Goal: Answer question/provide support: Share knowledge or assist other users

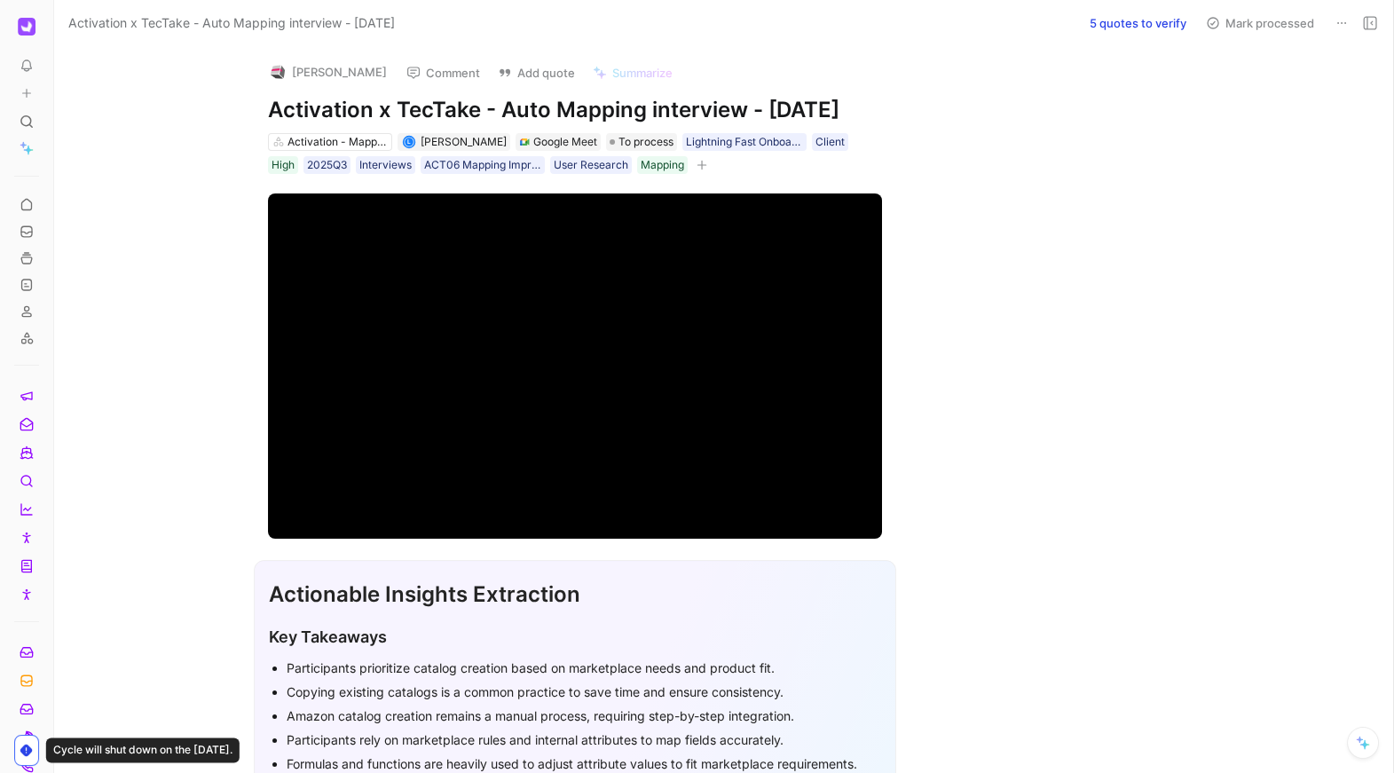
click at [1118, 19] on button "5 quotes to verify" at bounding box center [1138, 23] width 113 height 25
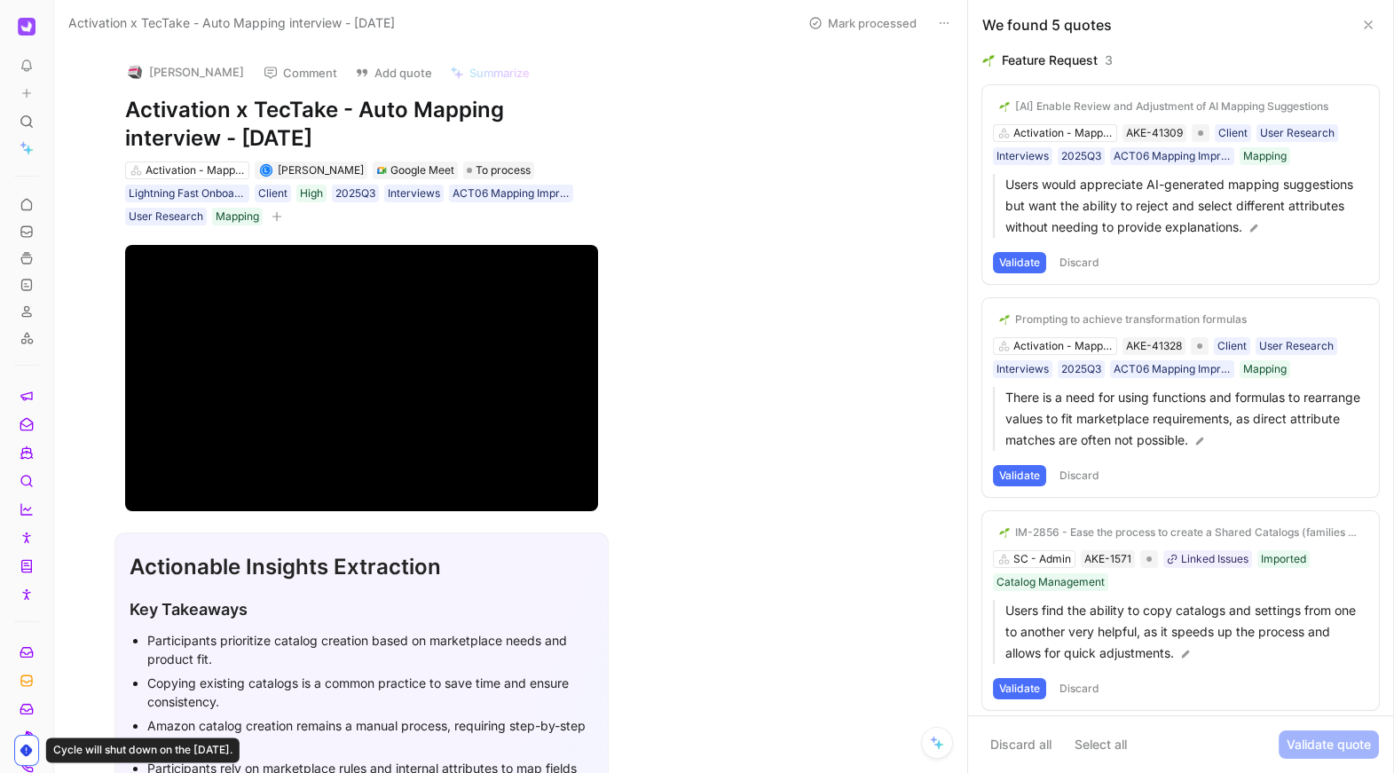
click at [1028, 262] on button "Validate" at bounding box center [1019, 262] width 53 height 21
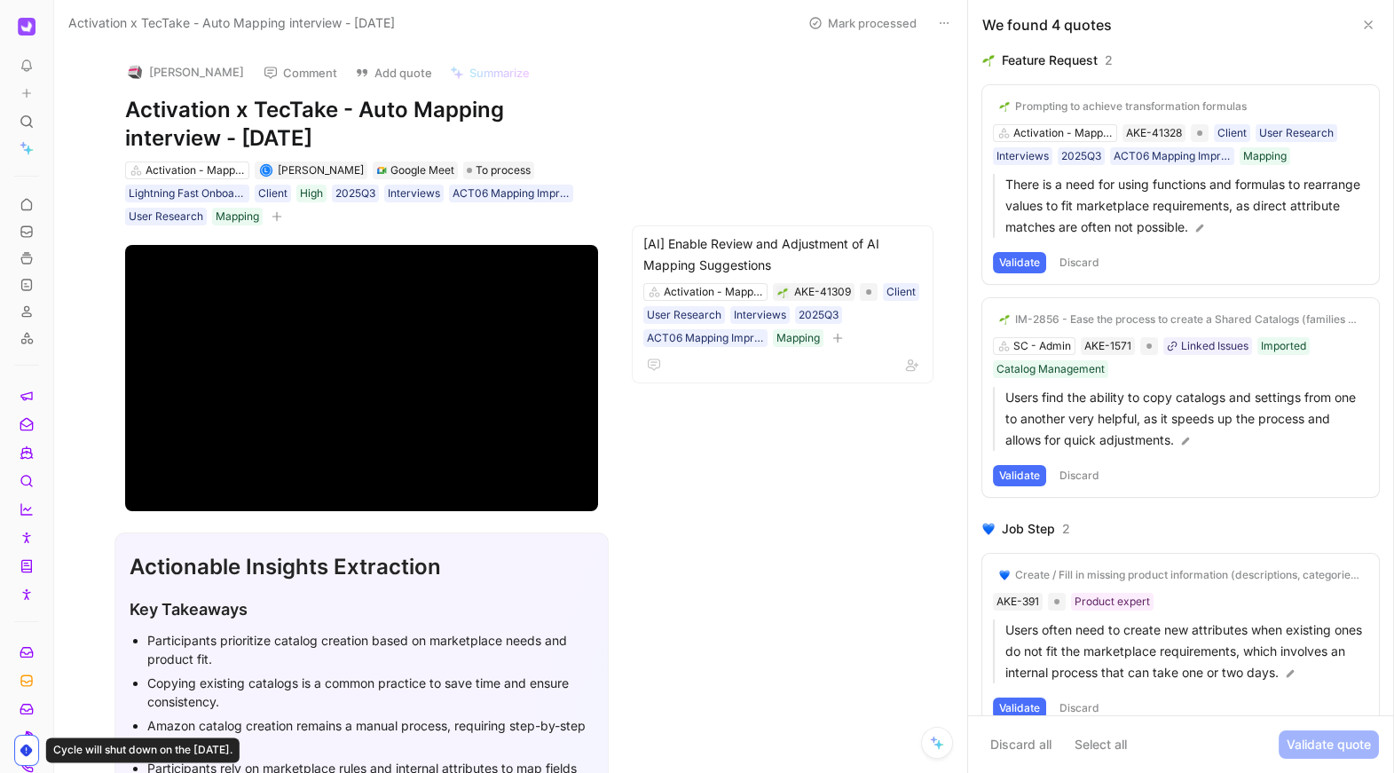
click at [1025, 262] on button "Validate" at bounding box center [1019, 262] width 53 height 21
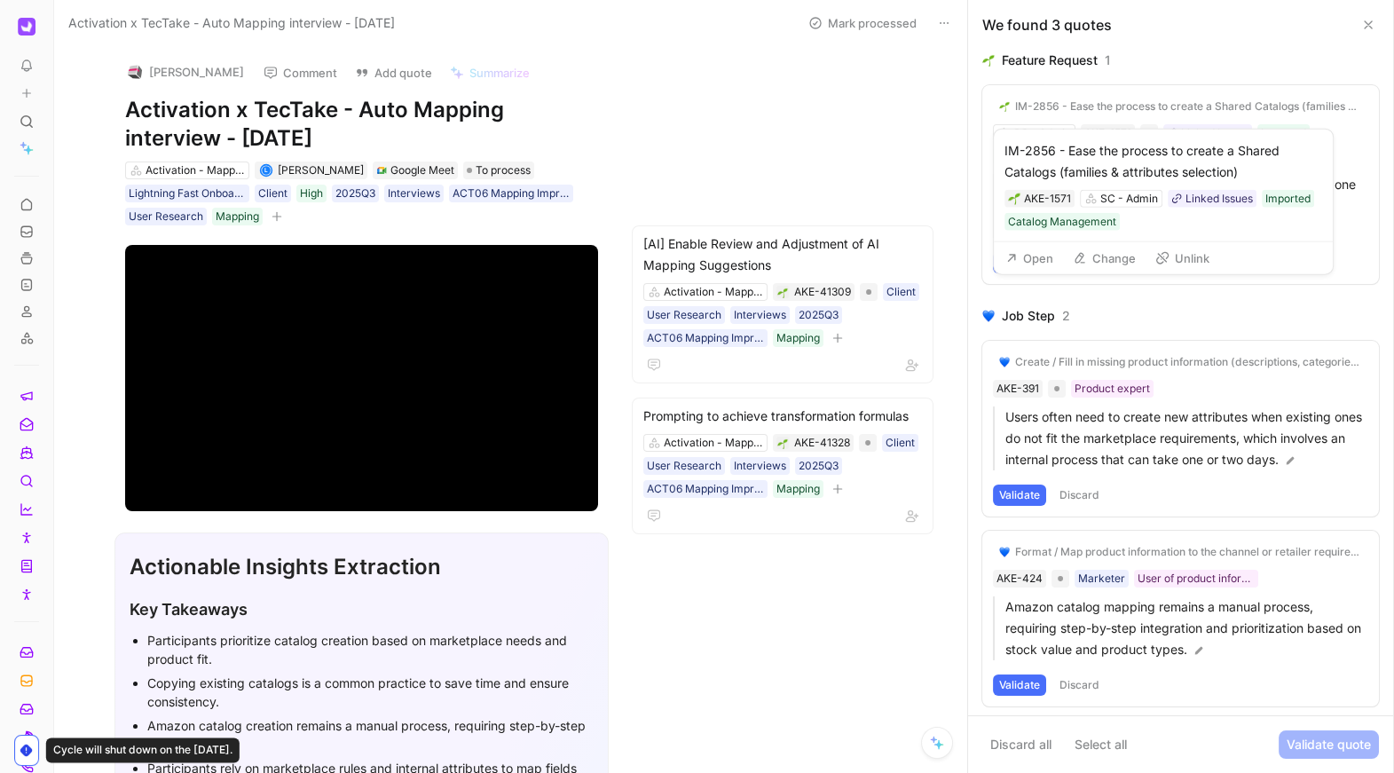
click at [1067, 106] on div "IM-2856 - Ease the process to create a Shared Catalogs (families & attributes s…" at bounding box center [1188, 106] width 347 height 14
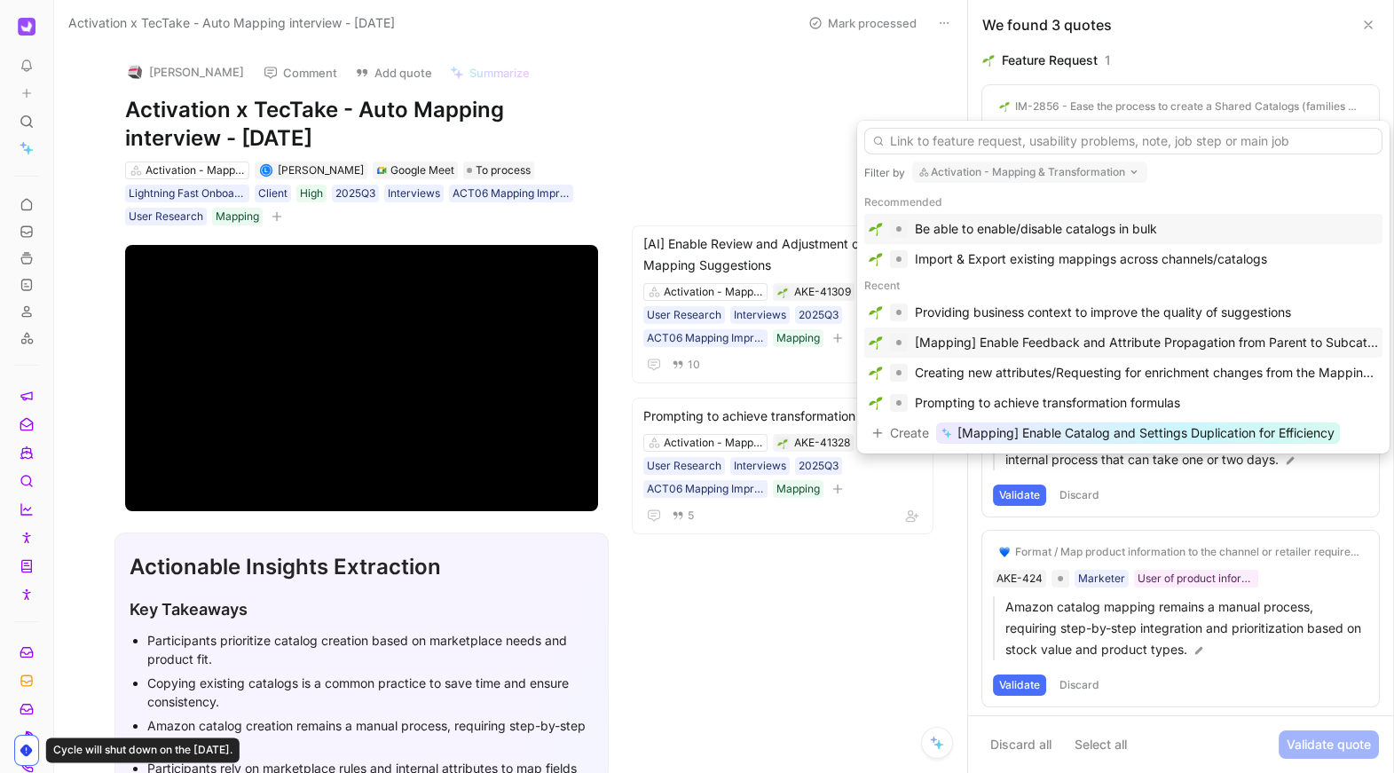
click at [1099, 343] on div "[Mapping] Enable Feedback and Attribute Propagation from Parent to Subcategories" at bounding box center [1146, 342] width 463 height 21
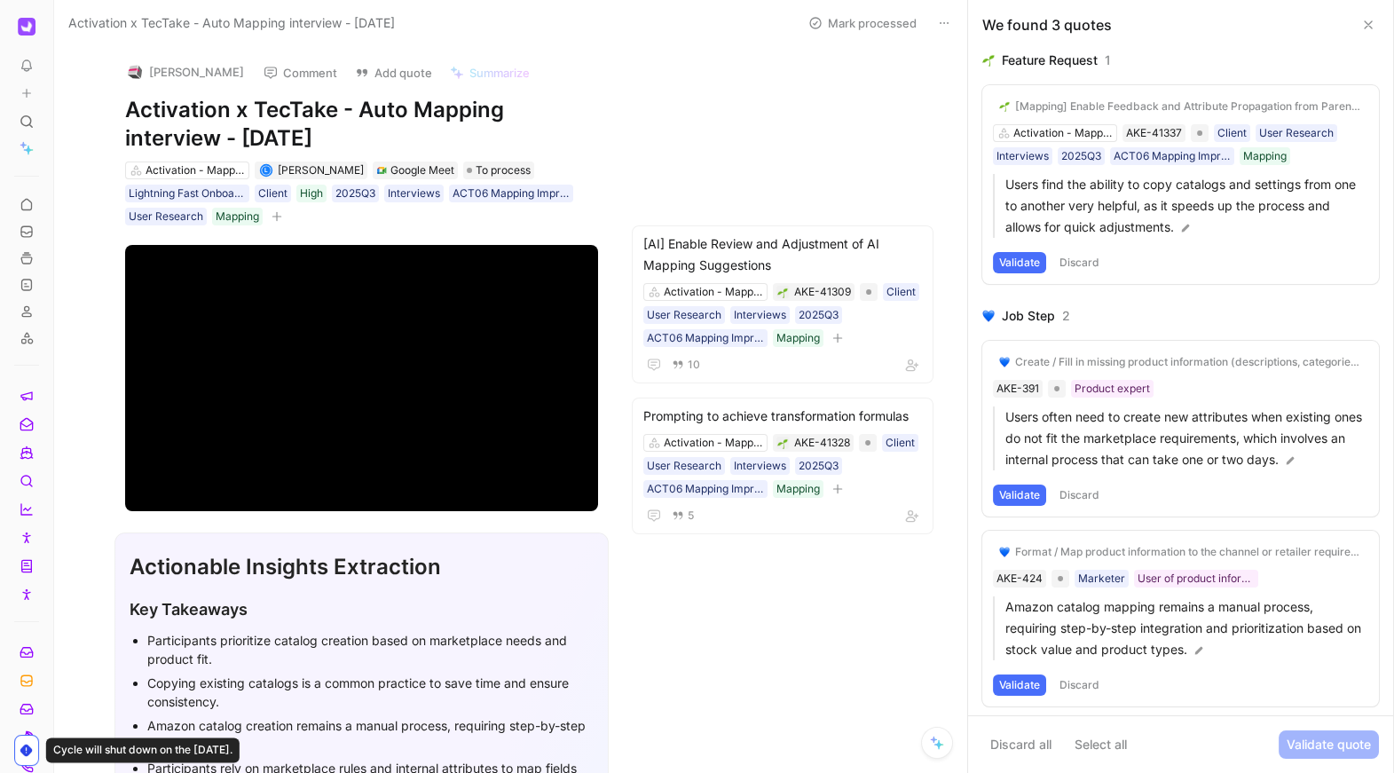
click at [1013, 255] on button "Validate" at bounding box center [1019, 262] width 53 height 21
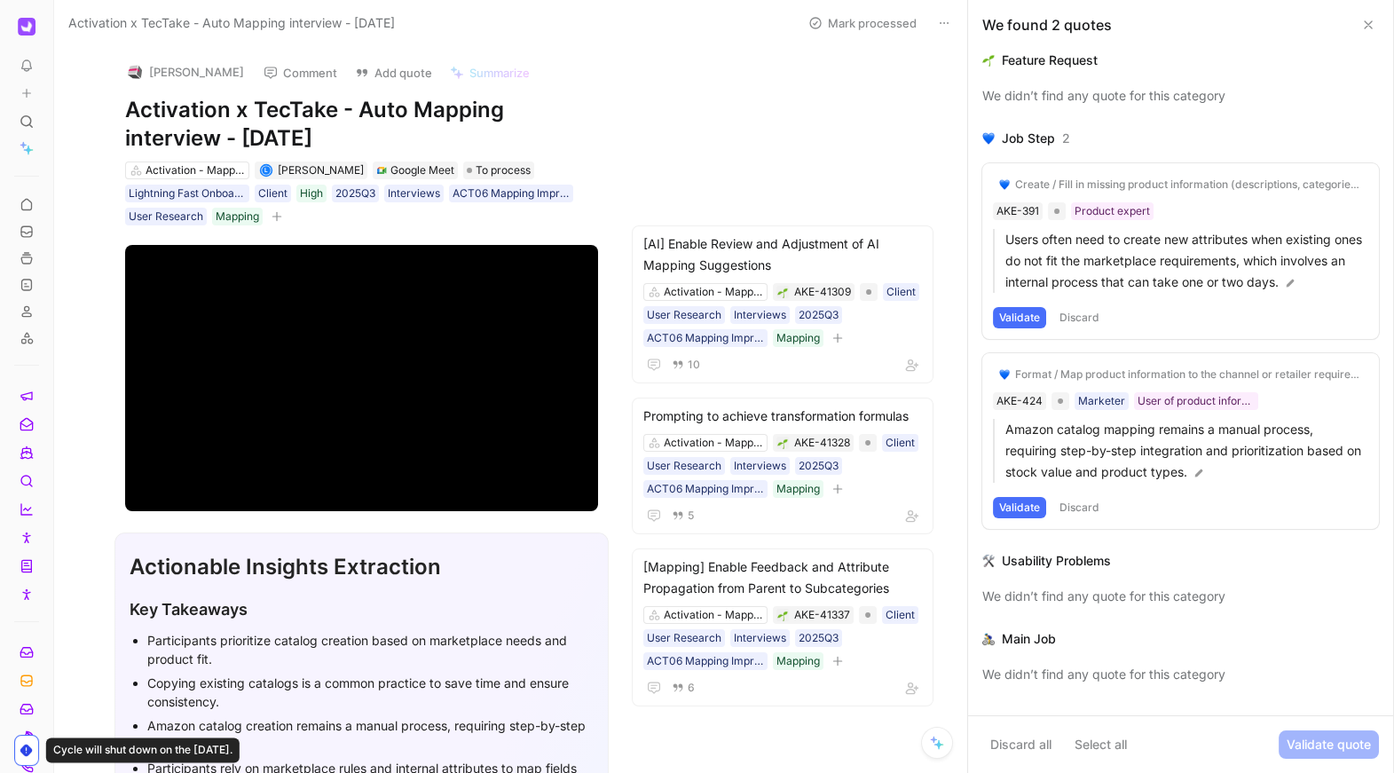
click at [1127, 185] on div "Create / Fill in missing product information (descriptions, categories, transla…" at bounding box center [1188, 184] width 347 height 14
click at [1073, 275] on p "Users often need to create new attributes when existing ones do not fit the mar…" at bounding box center [1186, 261] width 363 height 64
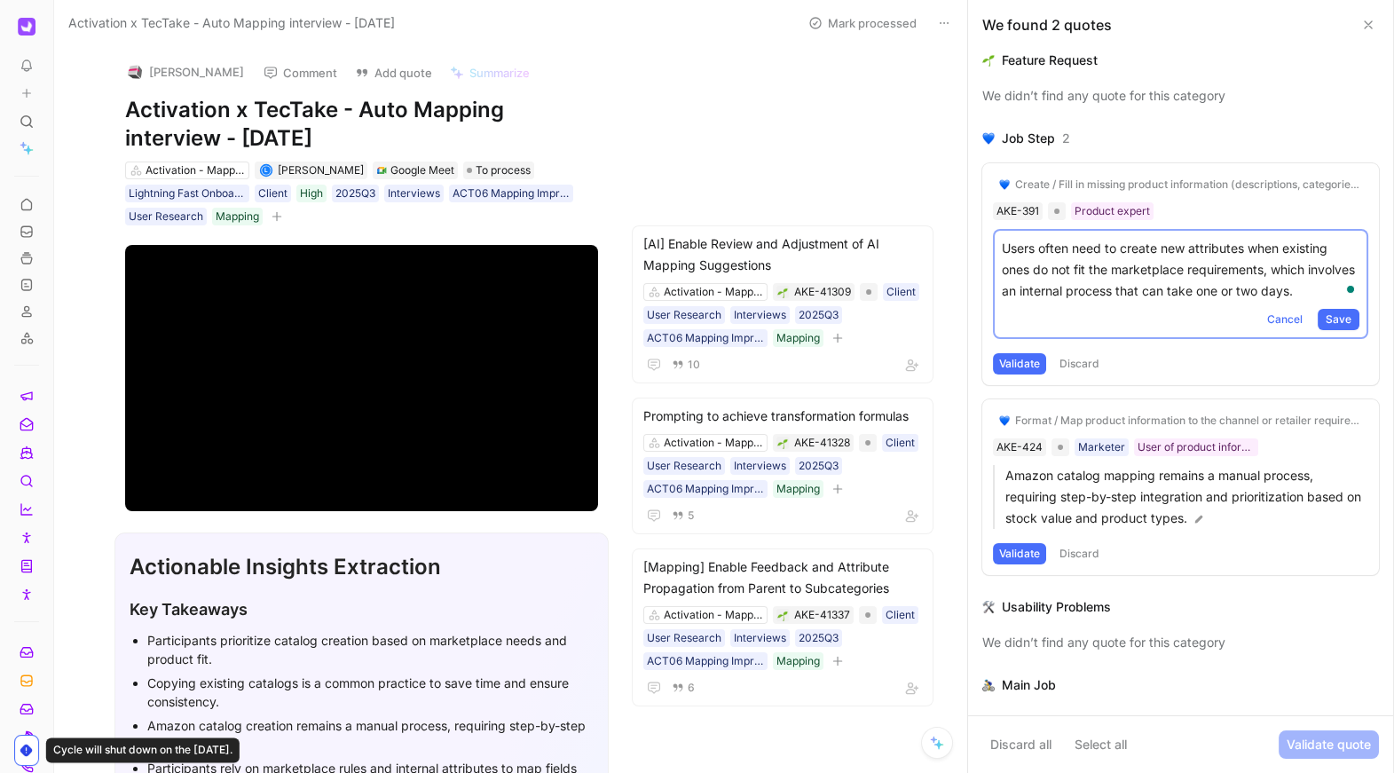
click at [1046, 219] on div "Create / Fill in missing product information (descriptions, categories, transla…" at bounding box center [1180, 274] width 397 height 222
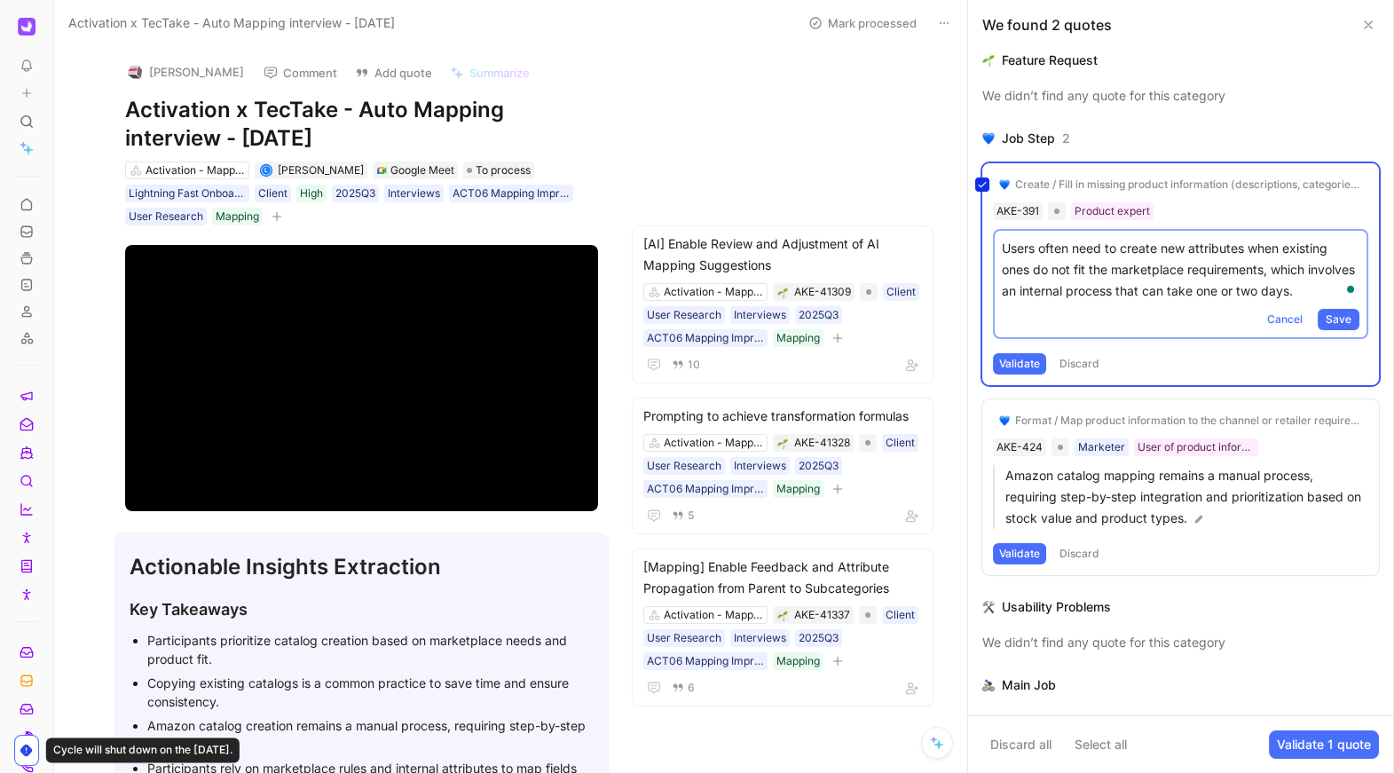
click at [1012, 201] on div "Create / Fill in missing product information (descriptions, categories, transla…" at bounding box center [1180, 274] width 397 height 222
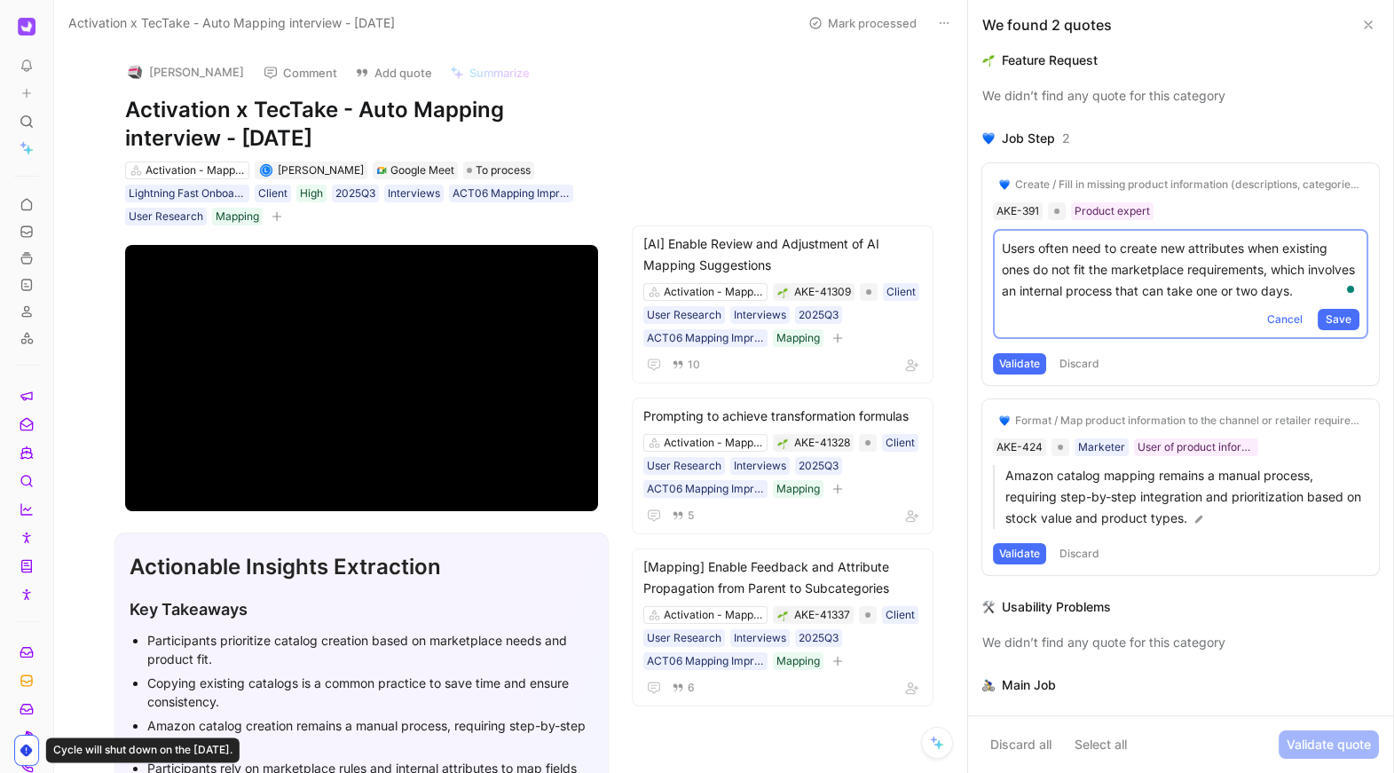
click at [1023, 209] on div "Create / Fill in missing product information (descriptions, categories, transla…" at bounding box center [1180, 274] width 397 height 222
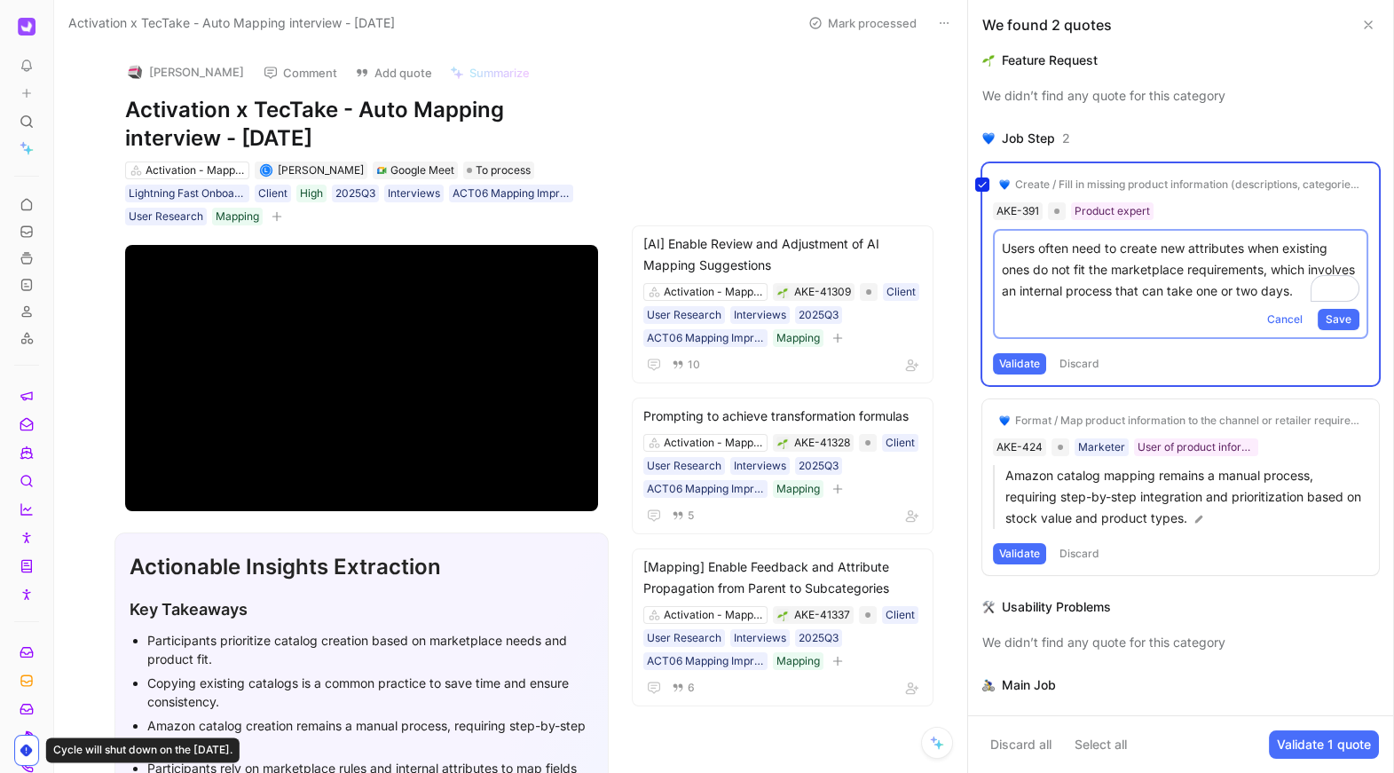
click at [1091, 185] on div "Create / Fill in missing product information (descriptions, categories, transla…" at bounding box center [1180, 274] width 397 height 222
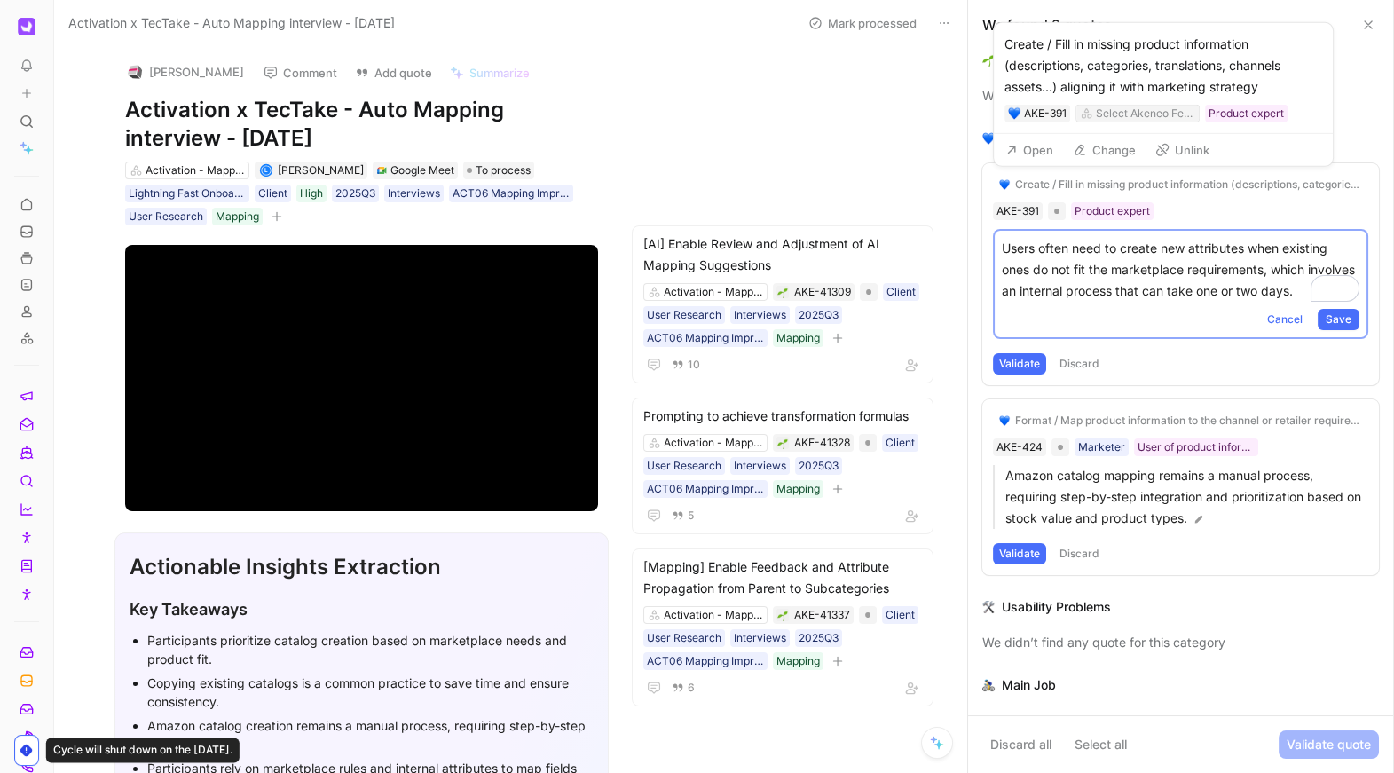
click at [1123, 114] on div "Select Akeneo Feature" at bounding box center [1145, 114] width 99 height 18
click at [1123, 106] on div "Select Akeneo Feature" at bounding box center [1145, 114] width 99 height 18
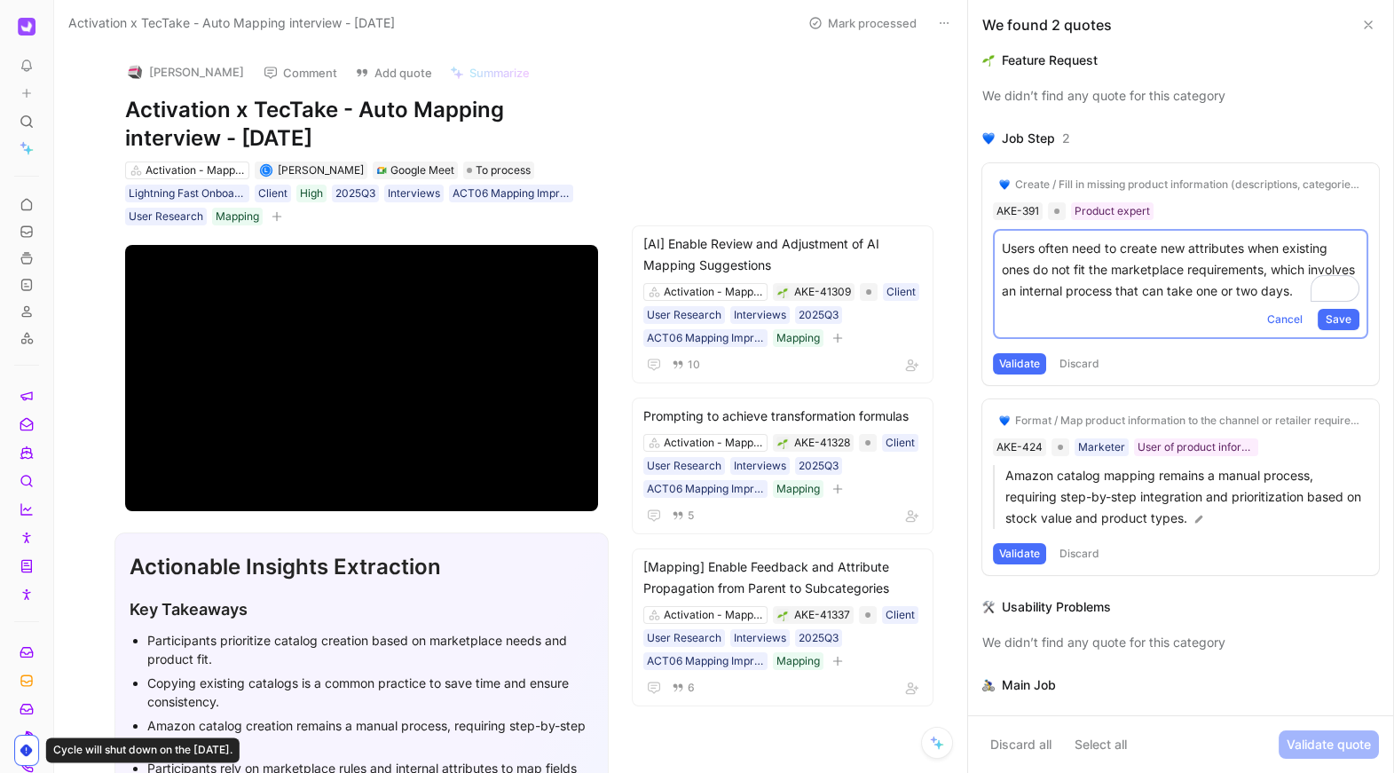
click at [1173, 187] on div "Create / Fill in missing product information (descriptions, categories, transla…" at bounding box center [1188, 184] width 347 height 14
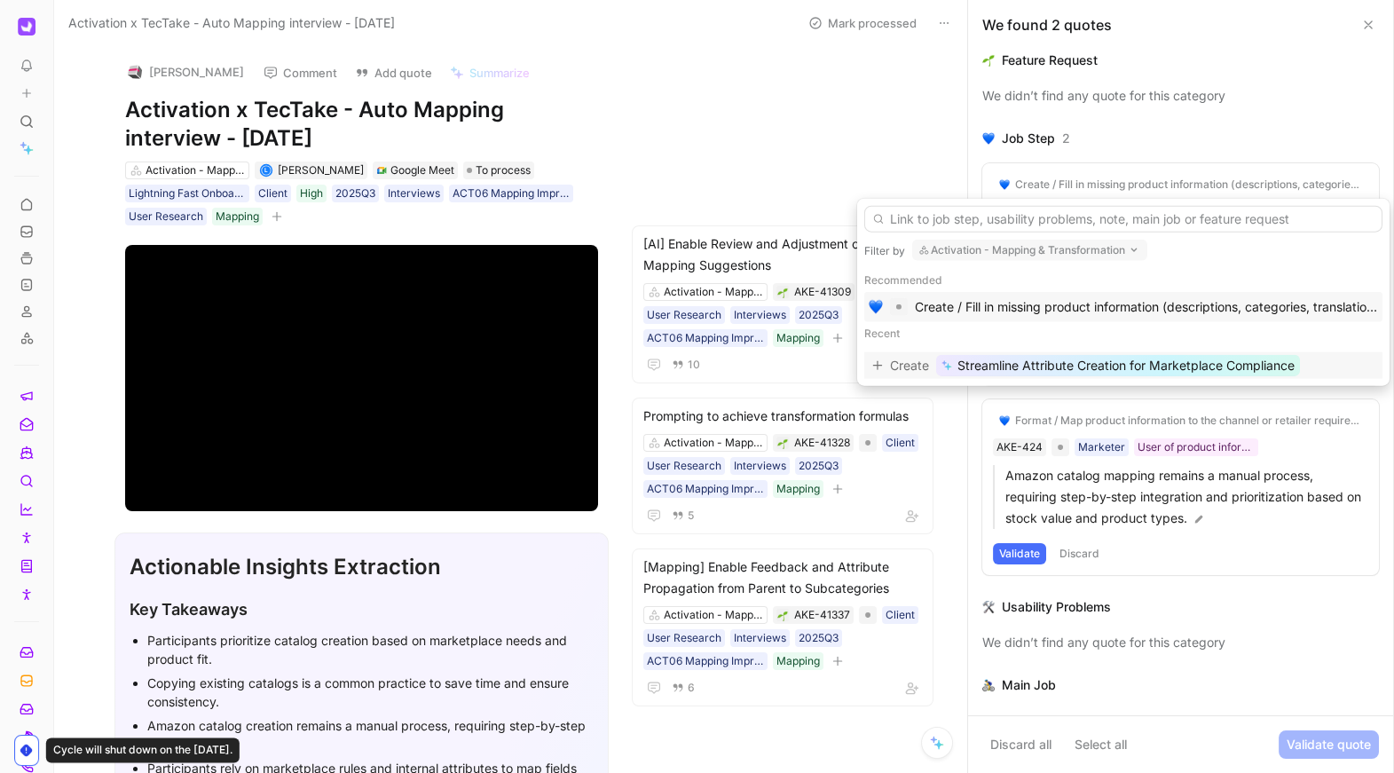
click at [1113, 355] on span "Streamline Attribute Creation for Marketplace Compliance" at bounding box center [1125, 365] width 337 height 21
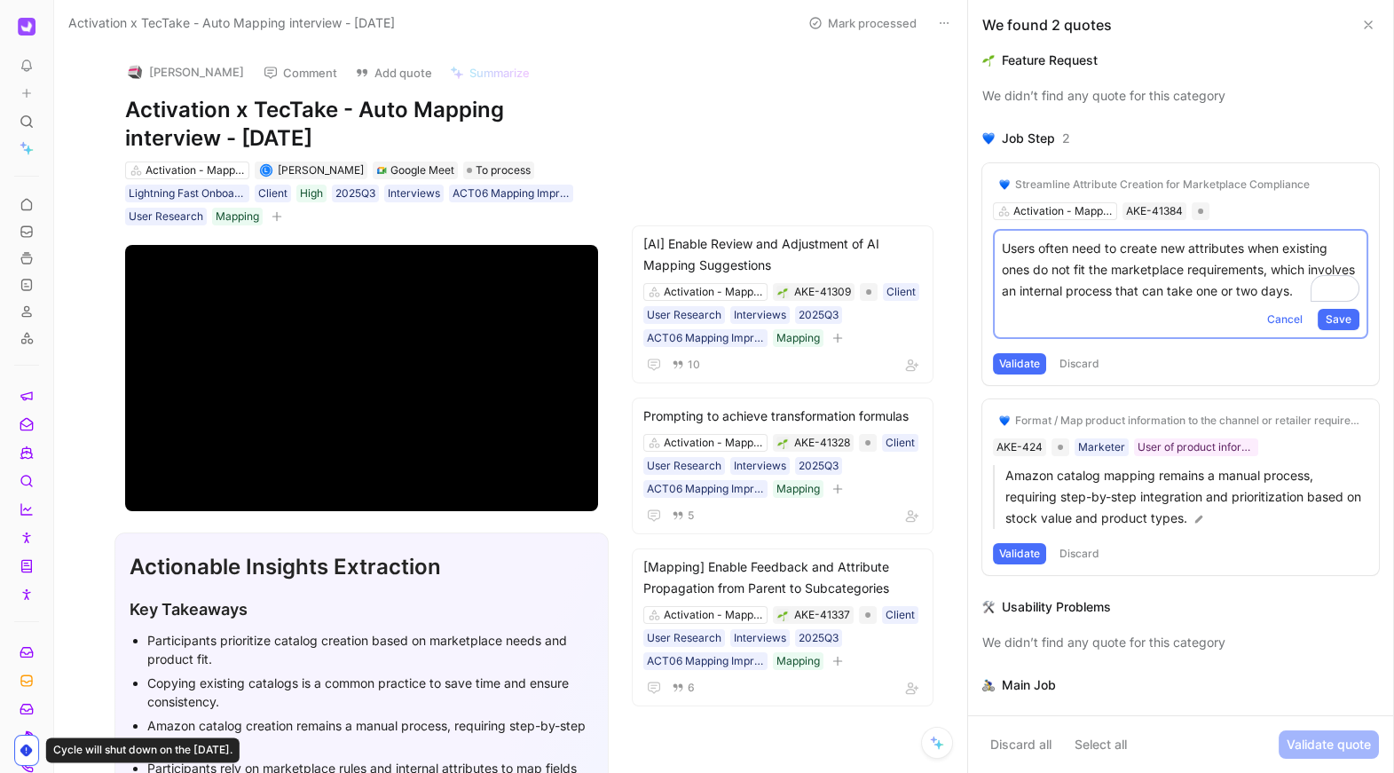
click at [1035, 369] on button "Validate" at bounding box center [1019, 363] width 53 height 21
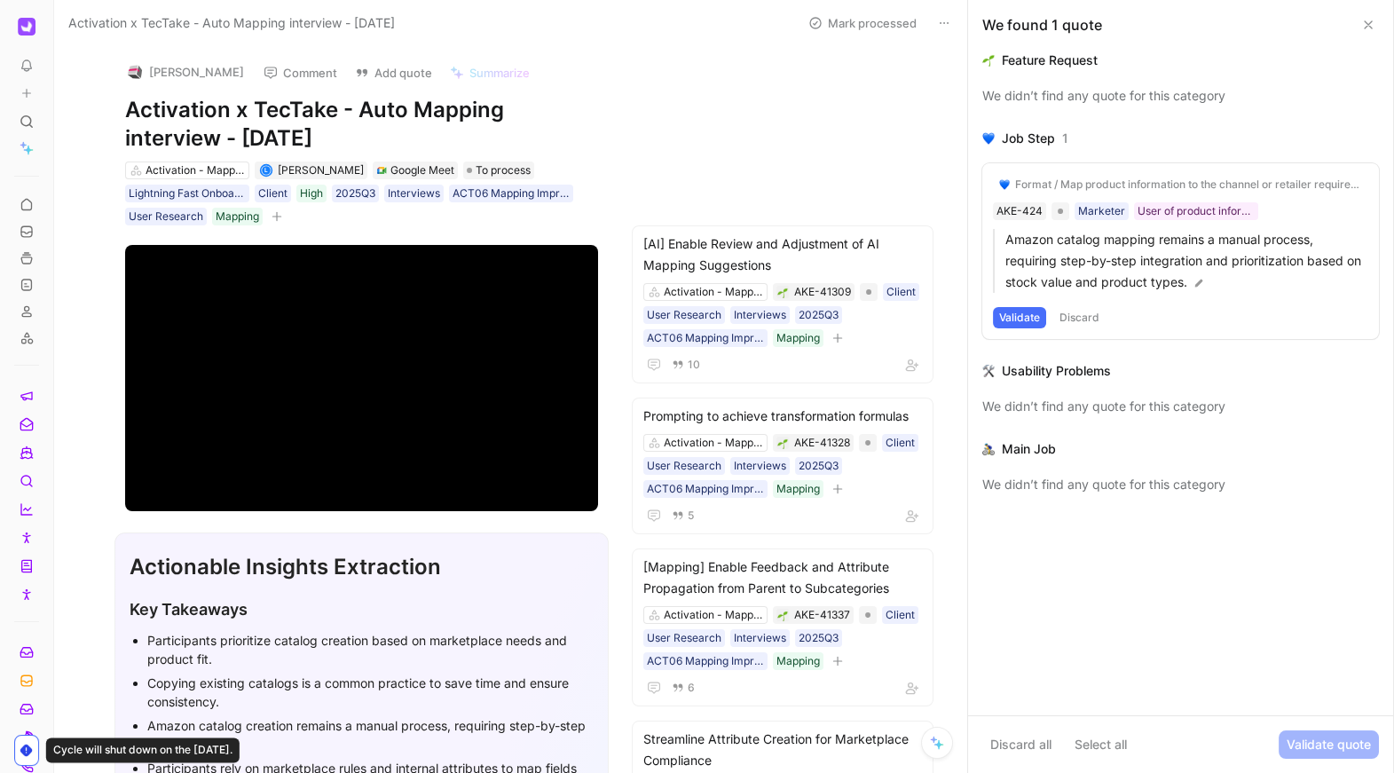
click at [1023, 323] on button "Validate" at bounding box center [1019, 317] width 53 height 21
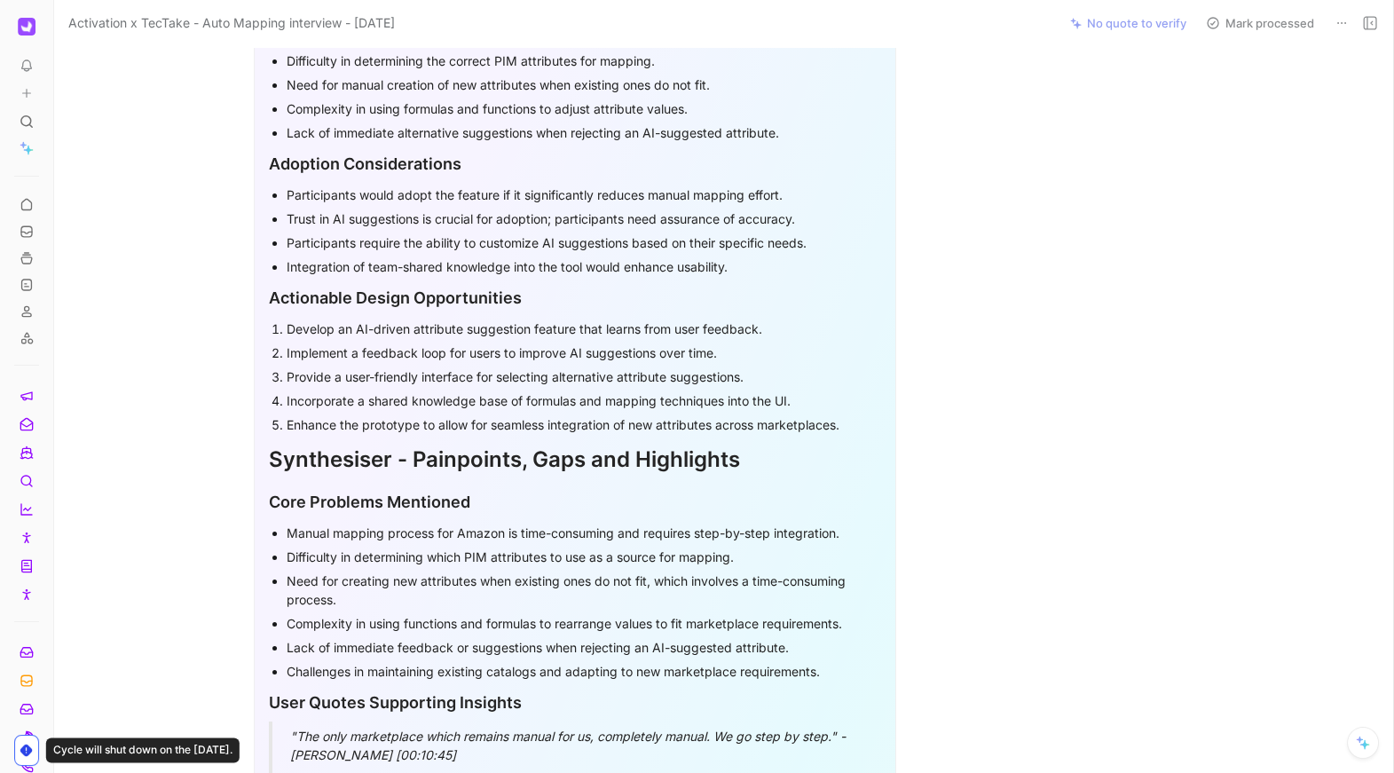
scroll to position [984, 0]
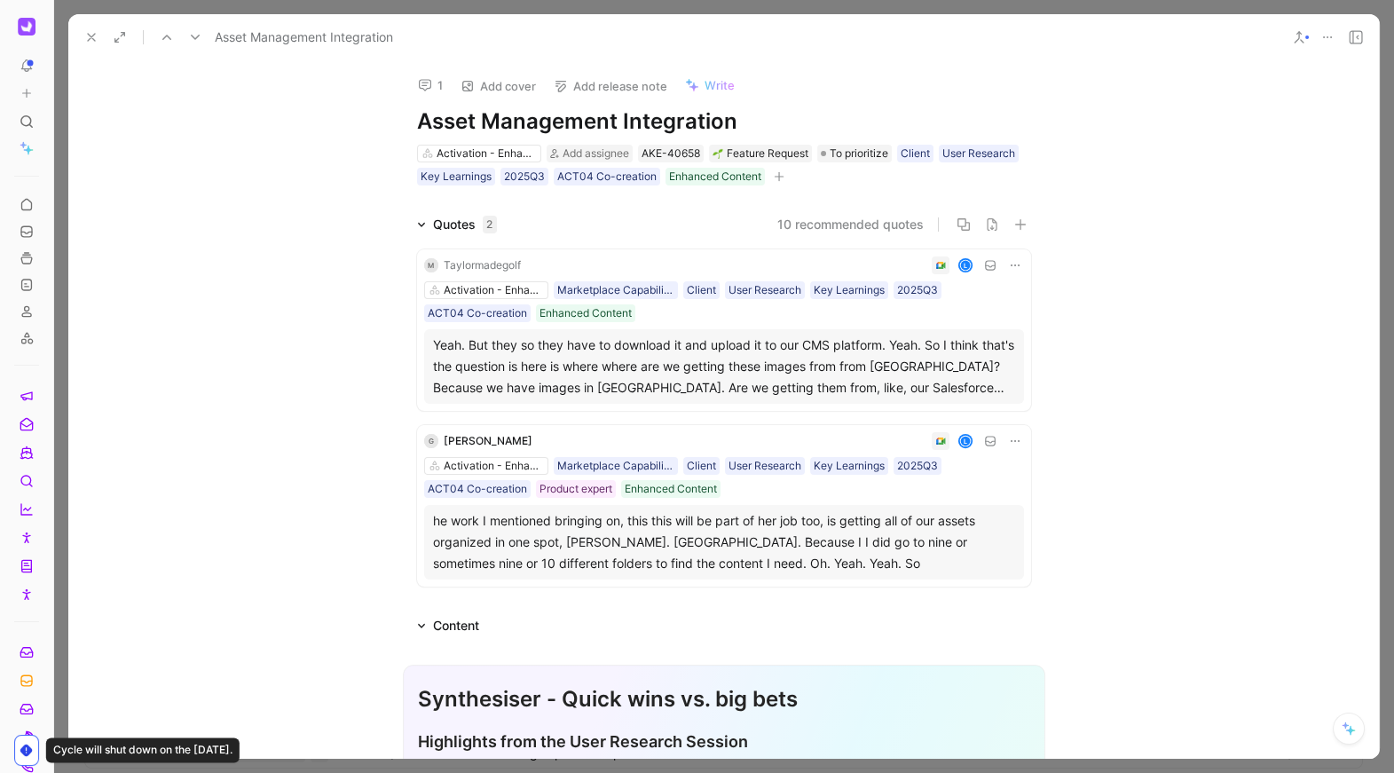
click at [87, 42] on icon at bounding box center [91, 37] width 14 height 14
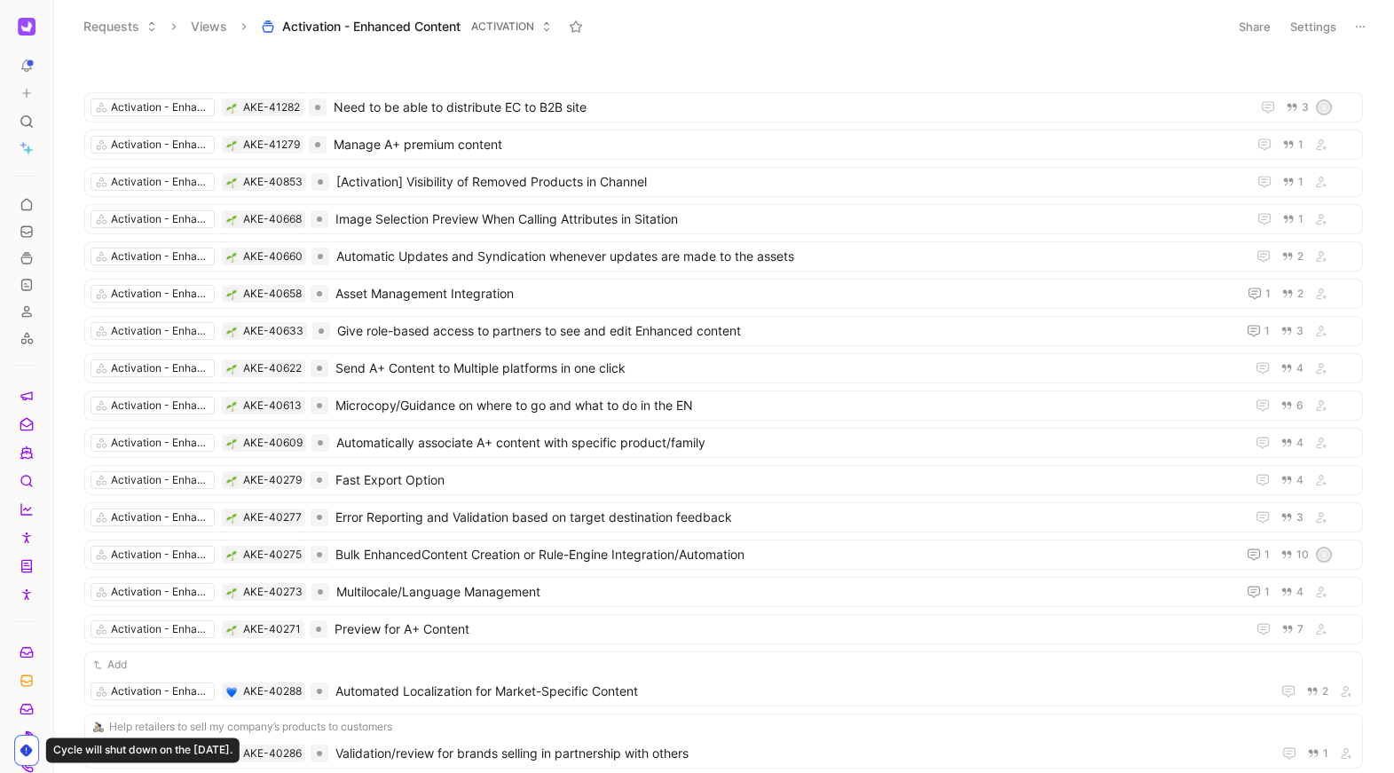
click at [27, 67] on icon at bounding box center [27, 66] width 14 height 14
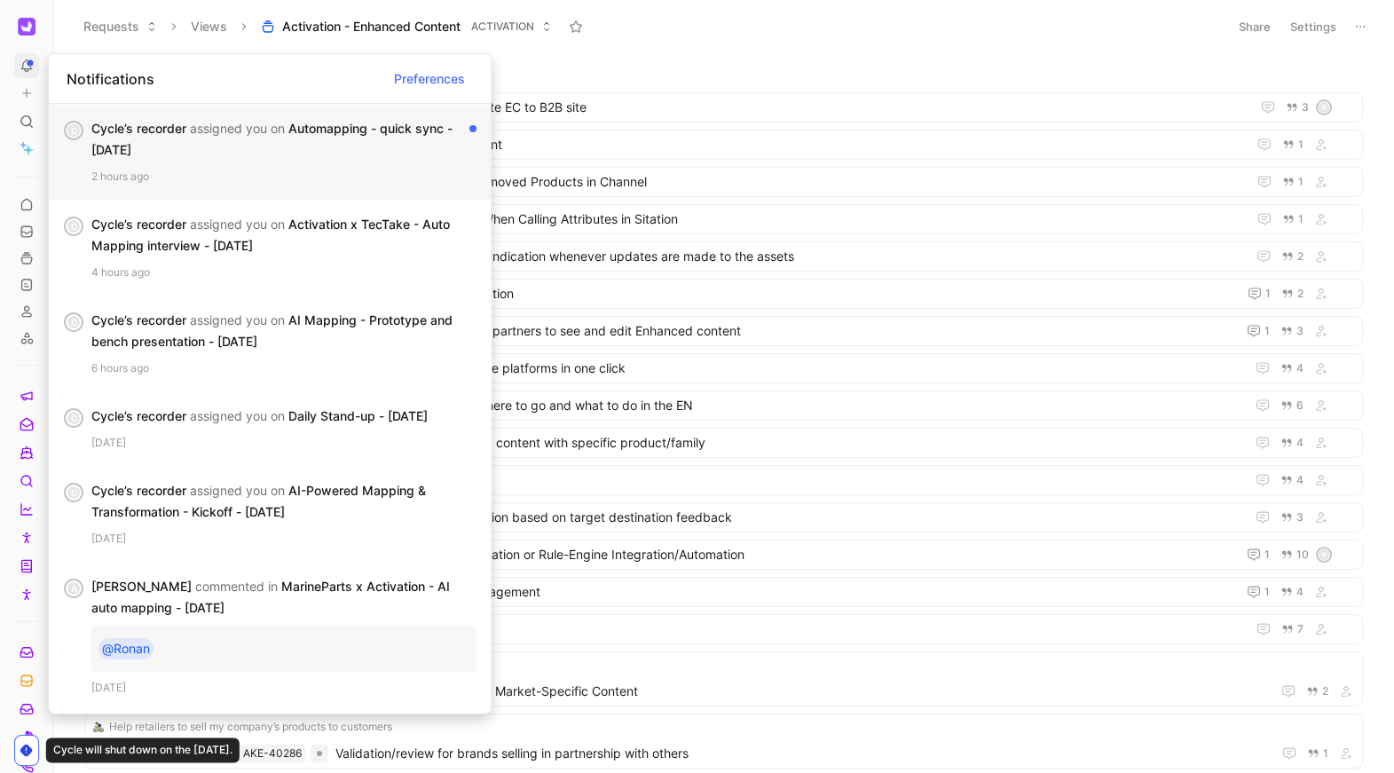
click at [255, 169] on div "2 hours ago" at bounding box center [283, 177] width 385 height 18
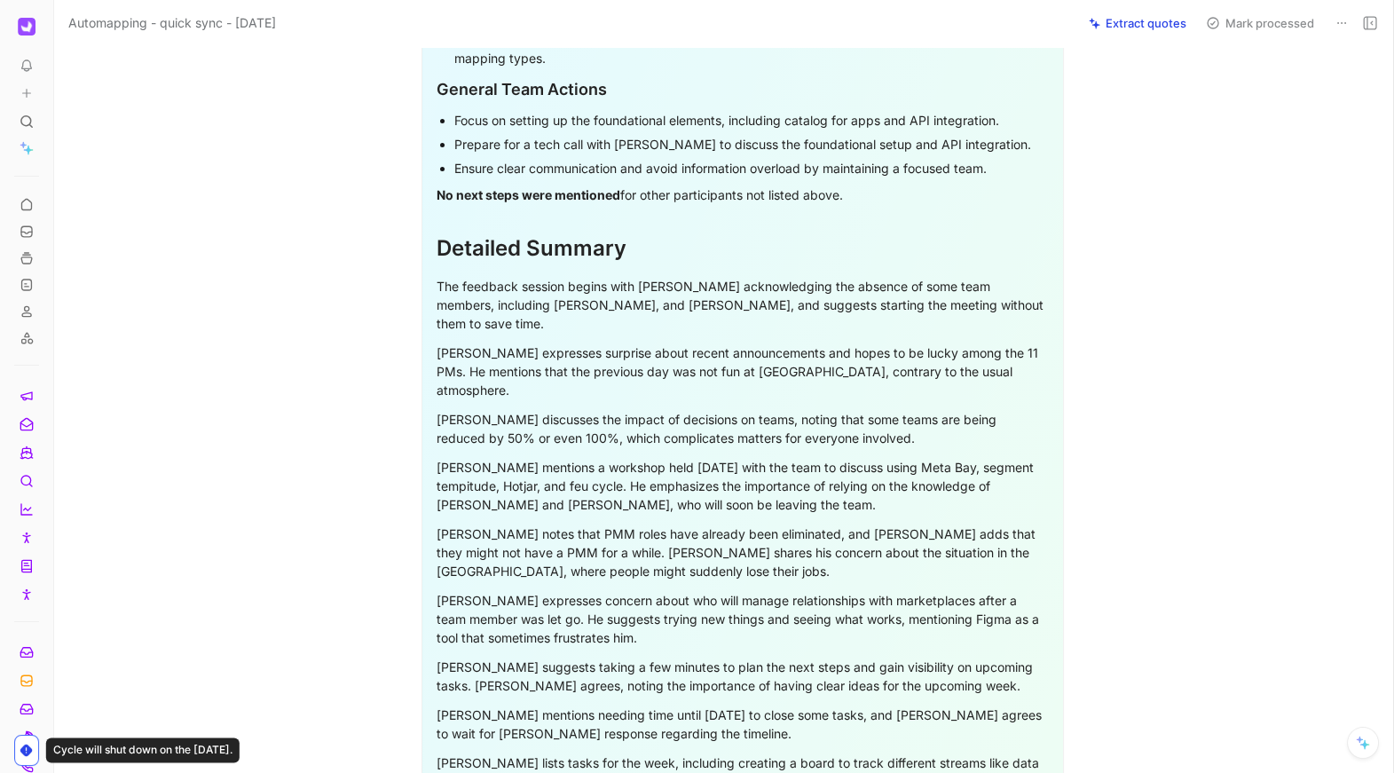
scroll to position [3408, 0]
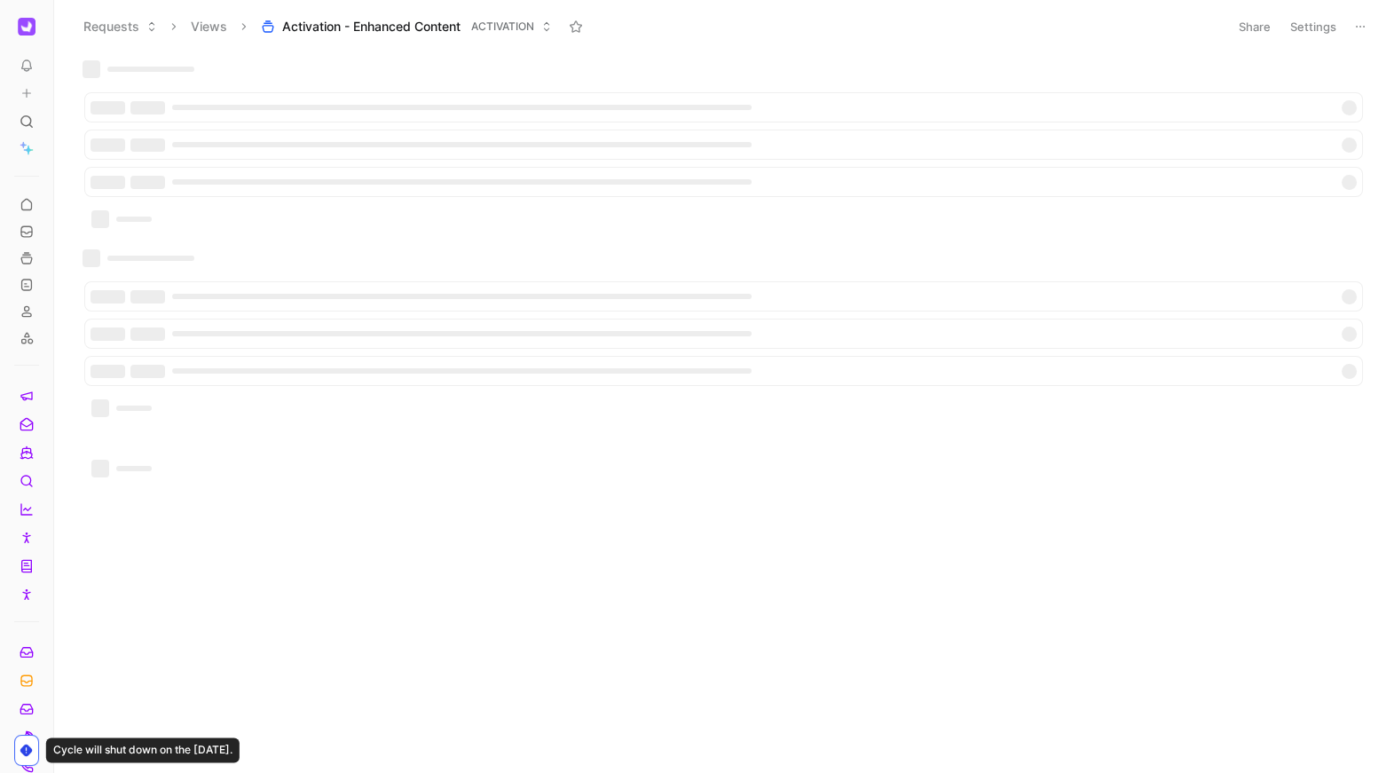
click at [32, 60] on icon at bounding box center [27, 66] width 14 height 14
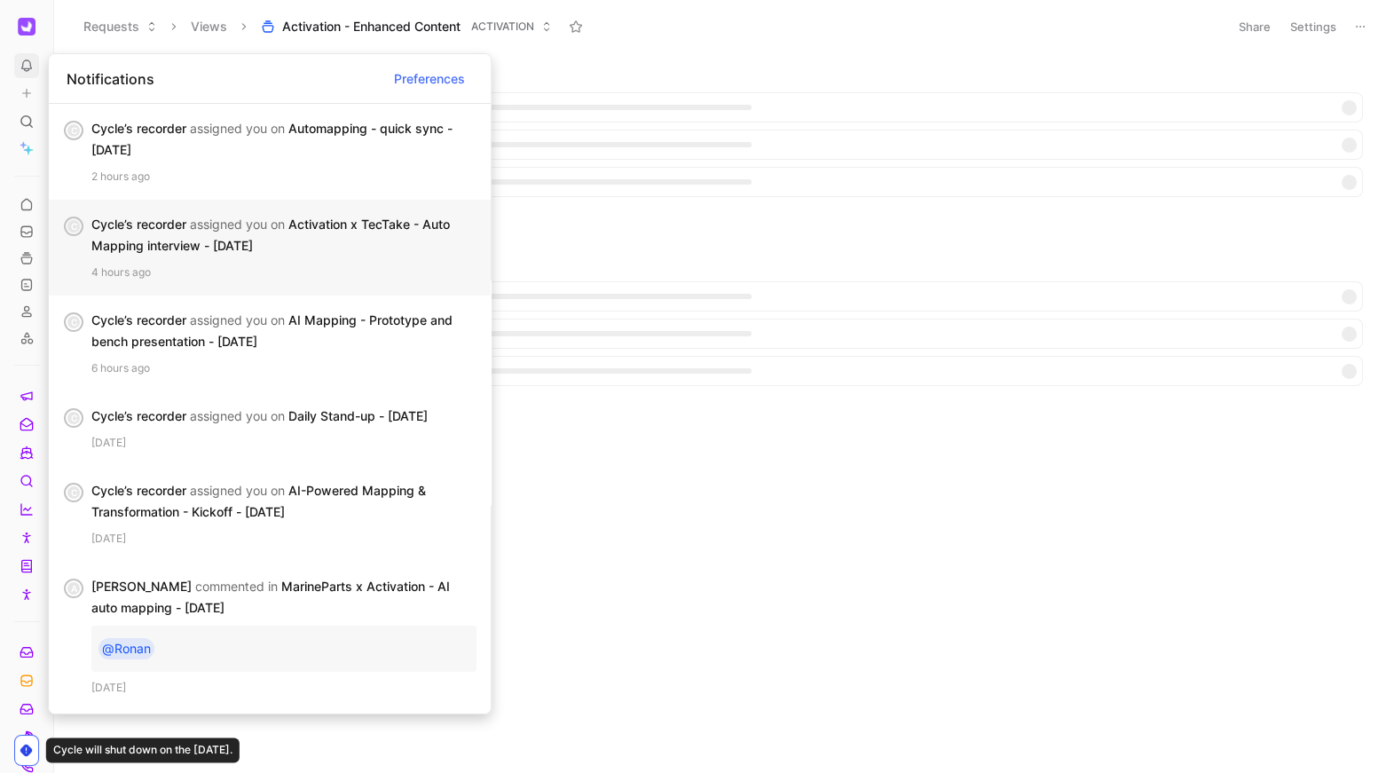
click at [264, 232] on div "Cycle’s recorder assigned you on Activation x TecTake - Auto Mapping interview …" at bounding box center [276, 235] width 371 height 43
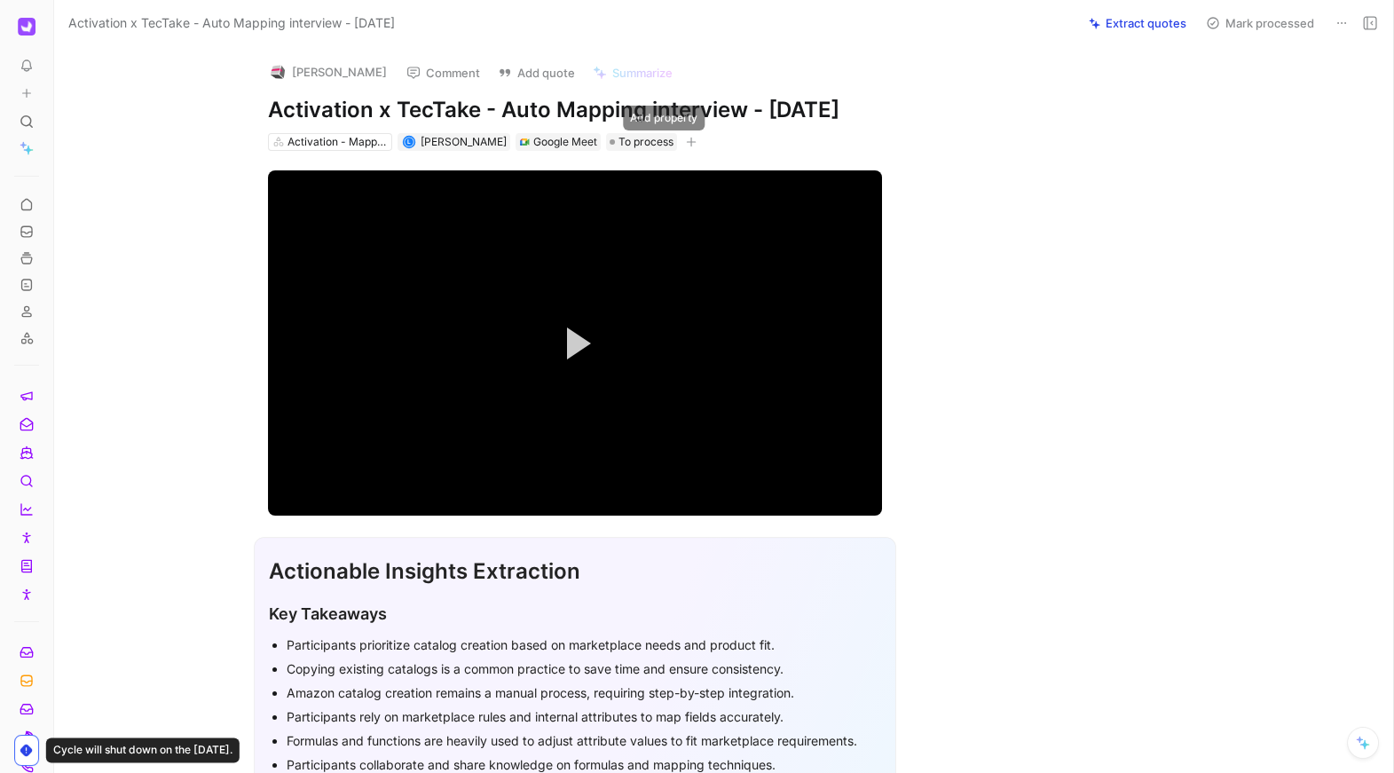
click at [682, 149] on button "button" at bounding box center [691, 142] width 18 height 18
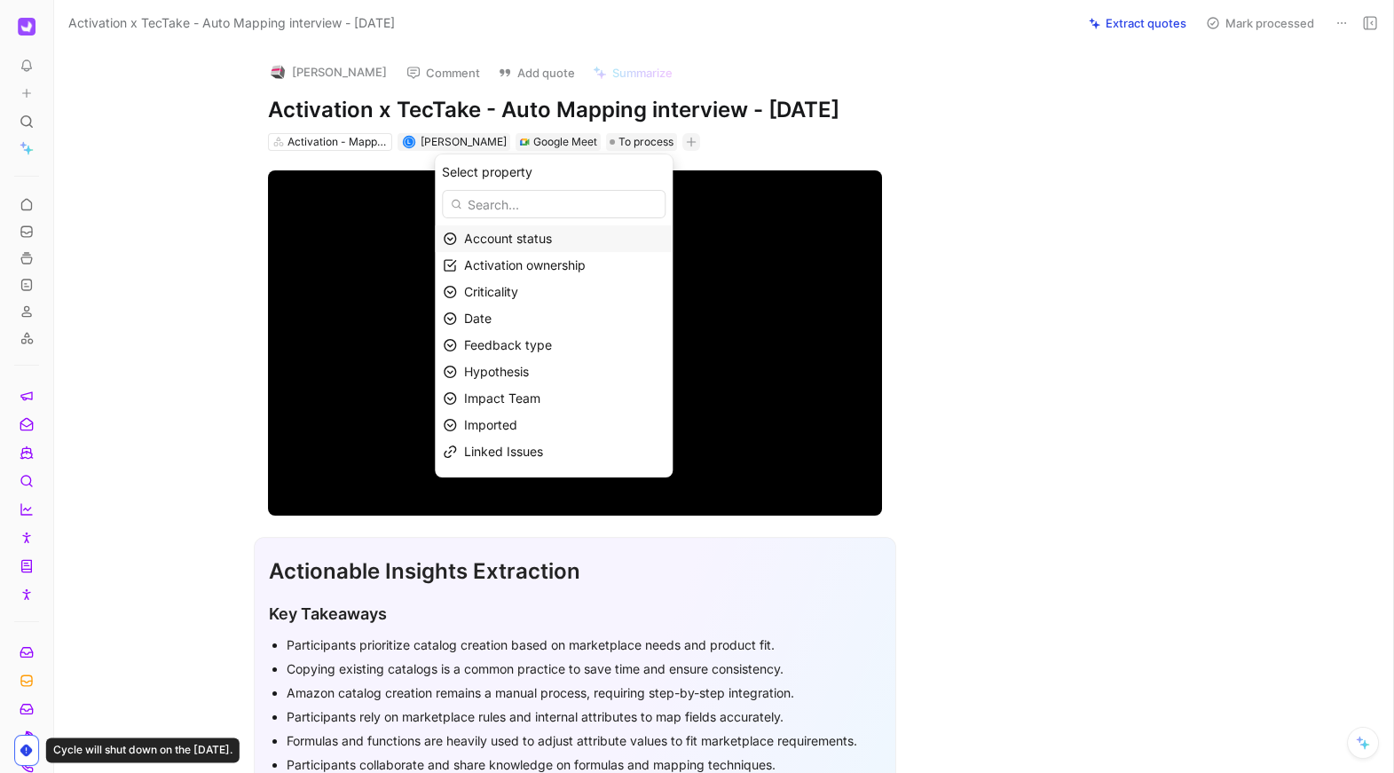
click at [571, 238] on div "Account status" at bounding box center [564, 238] width 201 height 21
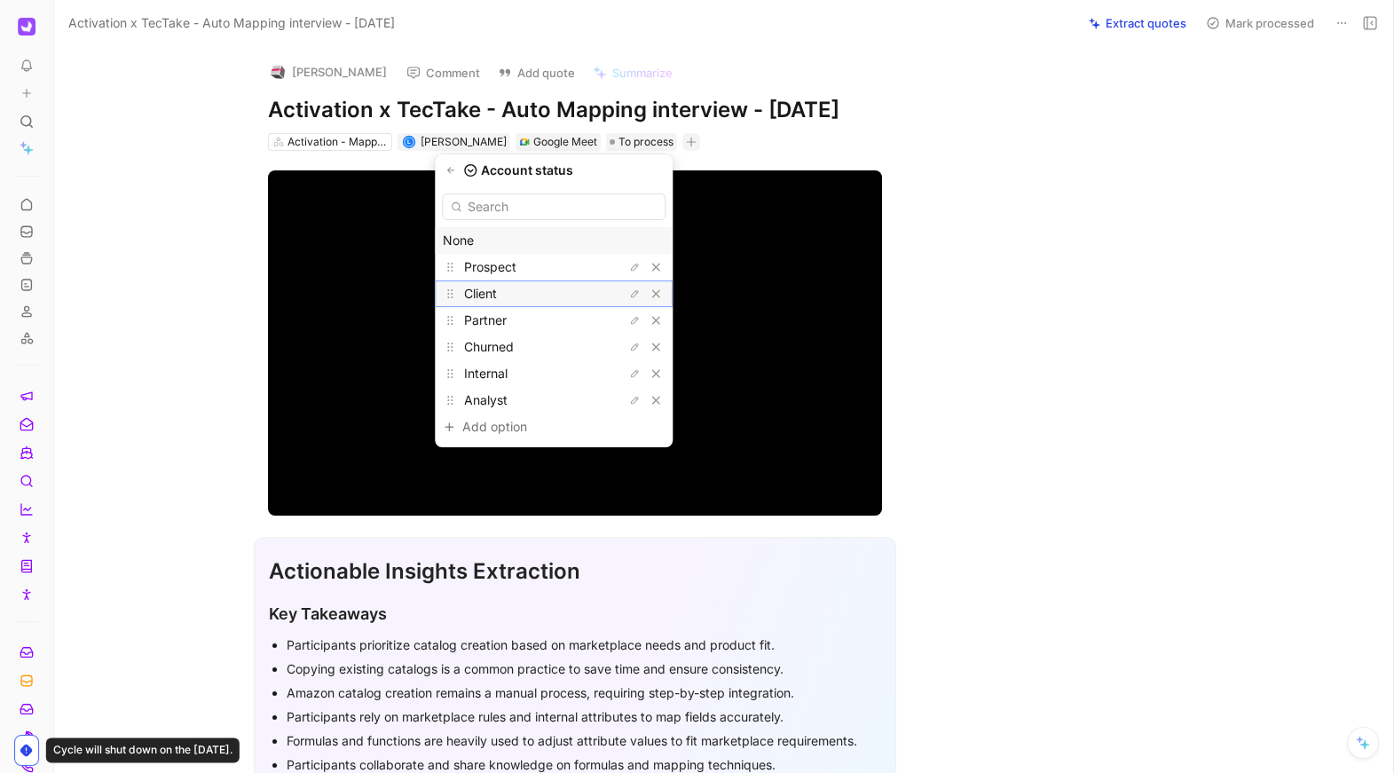
click at [544, 292] on div "Client" at bounding box center [530, 293] width 133 height 21
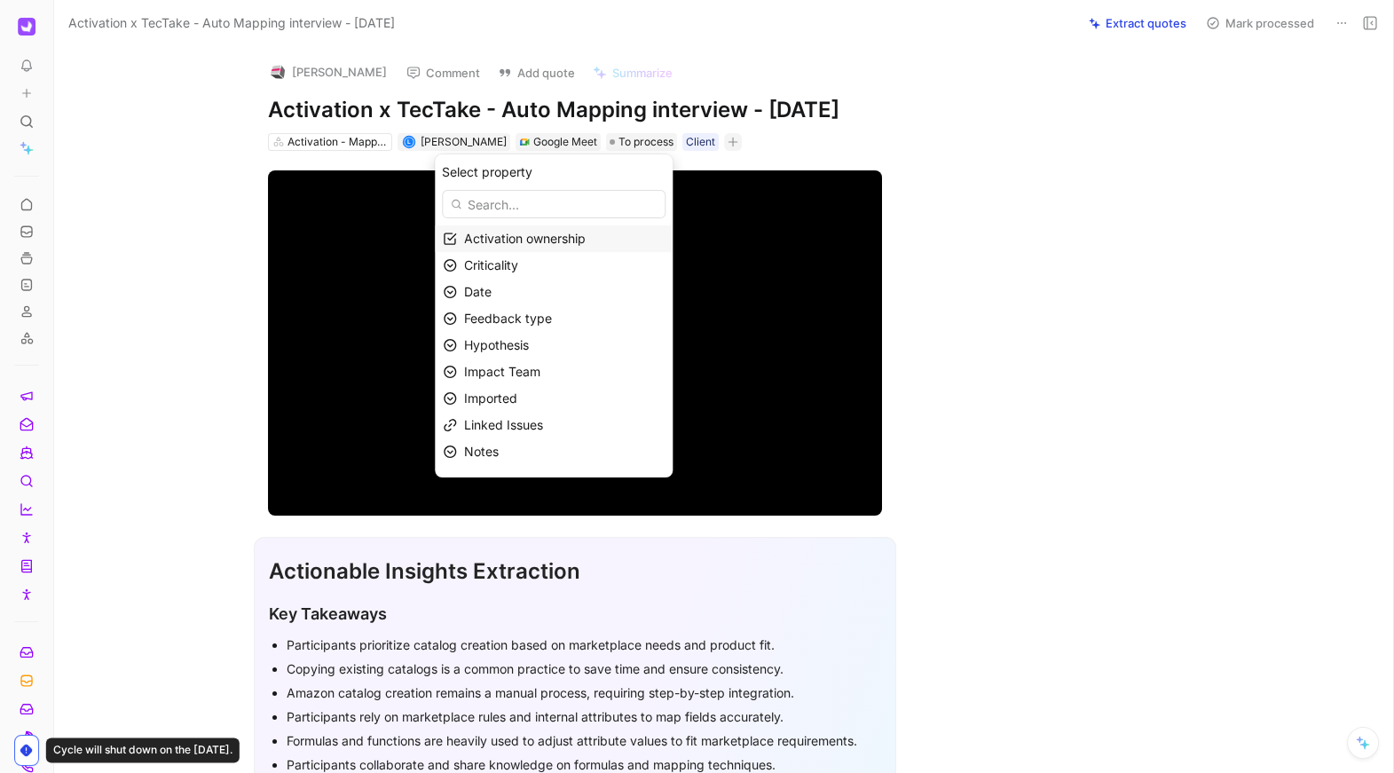
click at [560, 242] on span "Activation ownership" at bounding box center [525, 238] width 122 height 15
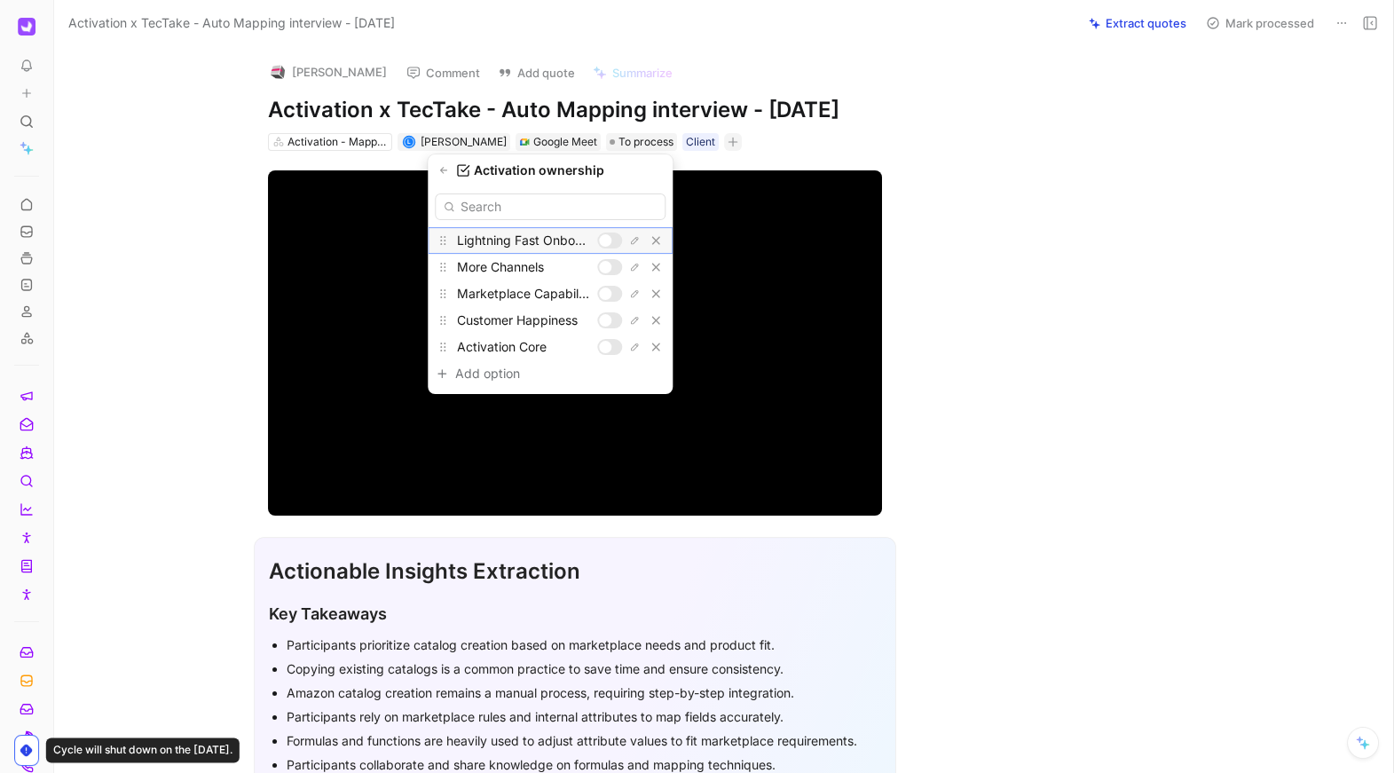
click at [606, 243] on div at bounding box center [605, 240] width 12 height 12
click at [445, 172] on icon "button" at bounding box center [443, 170] width 11 height 11
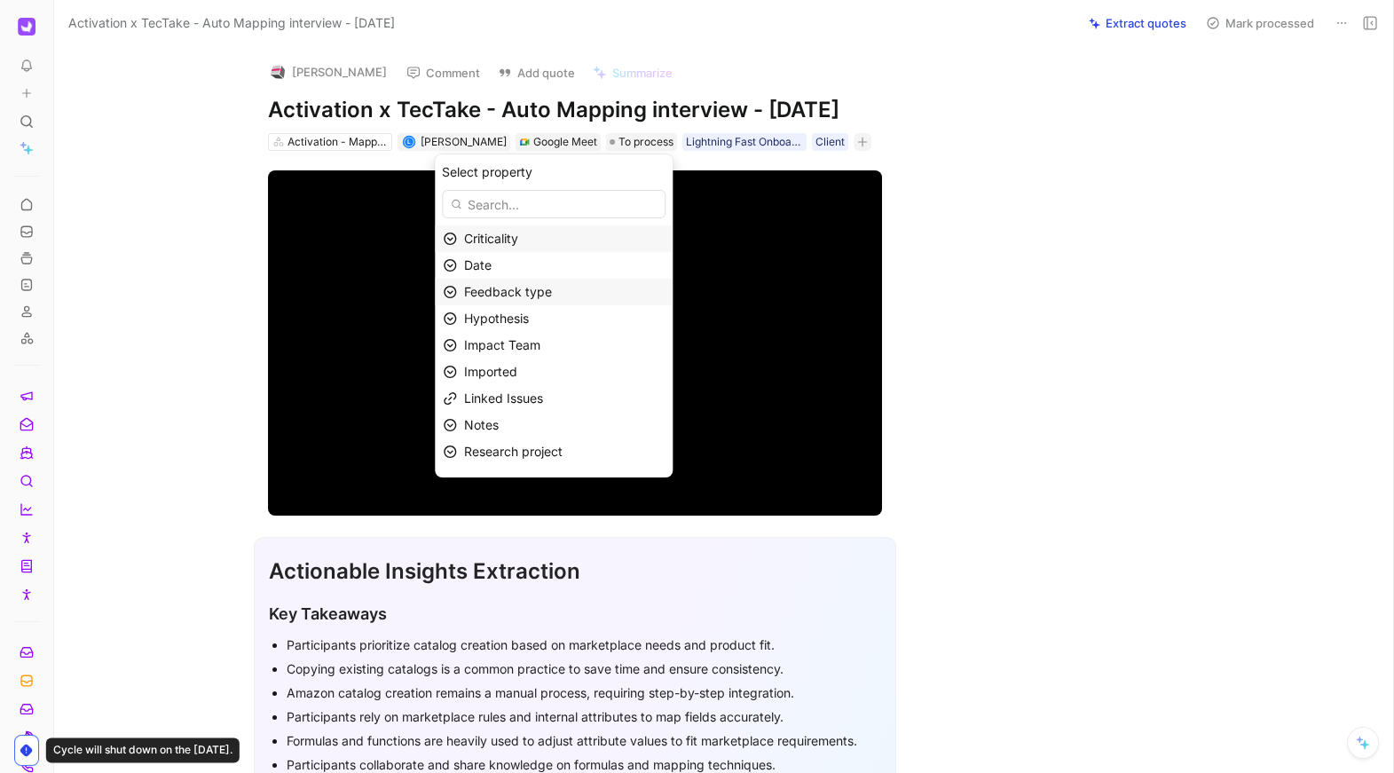
click at [541, 303] on div "Feedback type" at bounding box center [554, 292] width 238 height 27
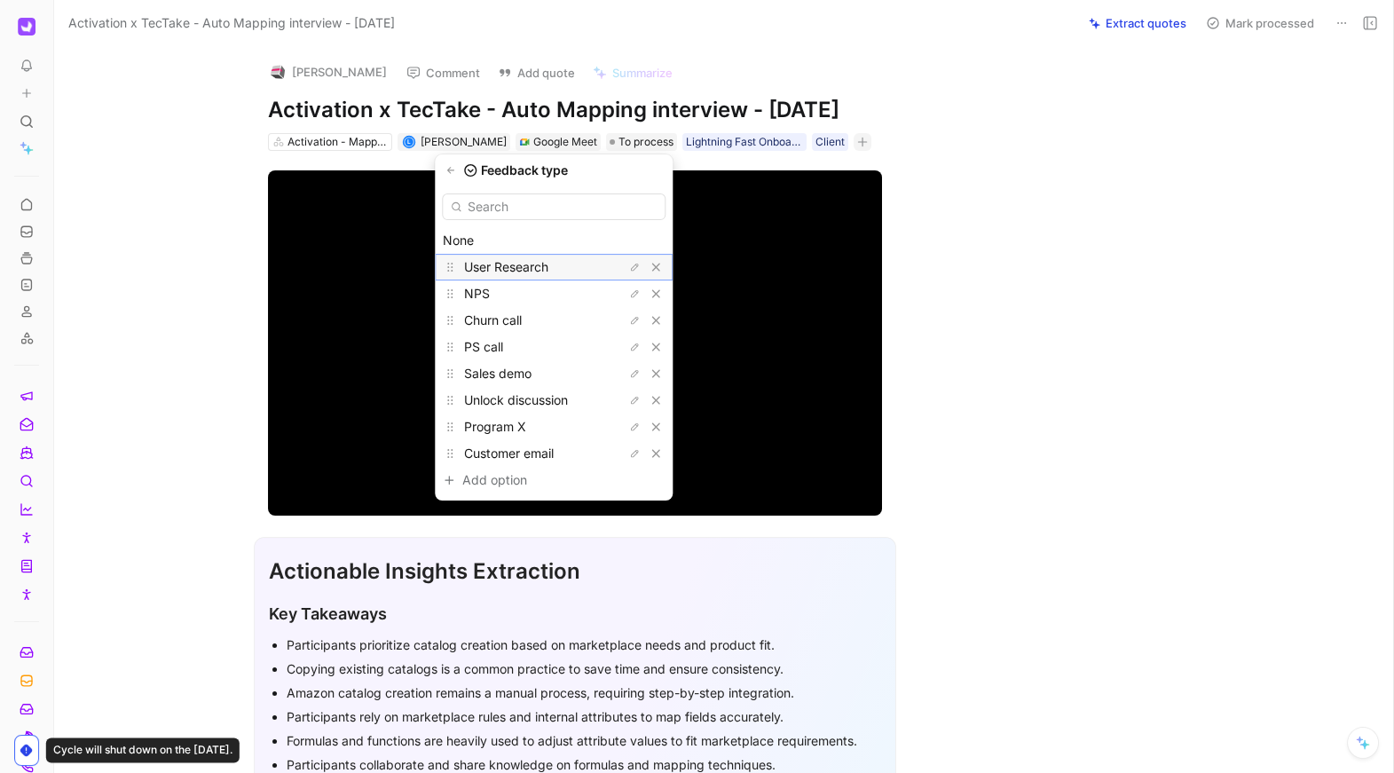
click at [548, 268] on span "User Research" at bounding box center [506, 266] width 84 height 15
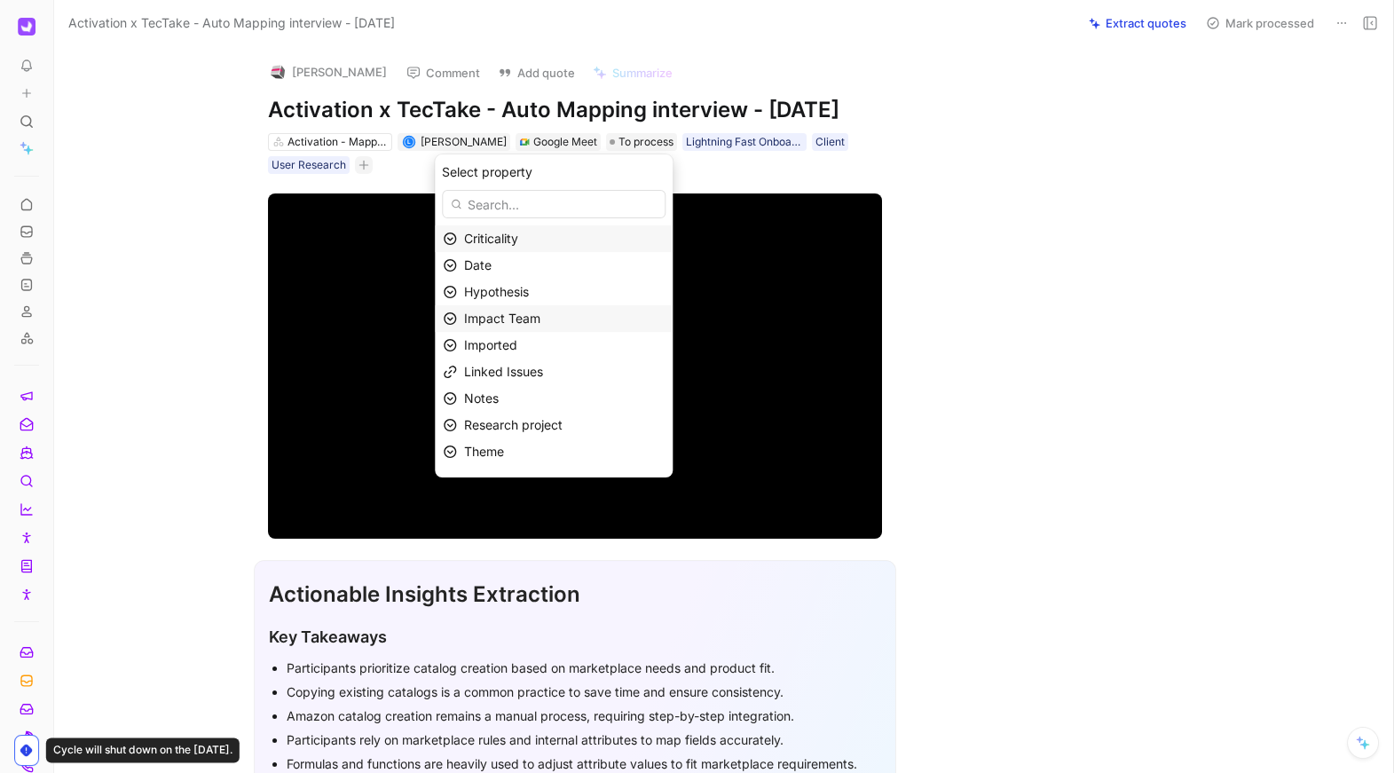
click at [515, 330] on div "Impact Team" at bounding box center [554, 318] width 238 height 27
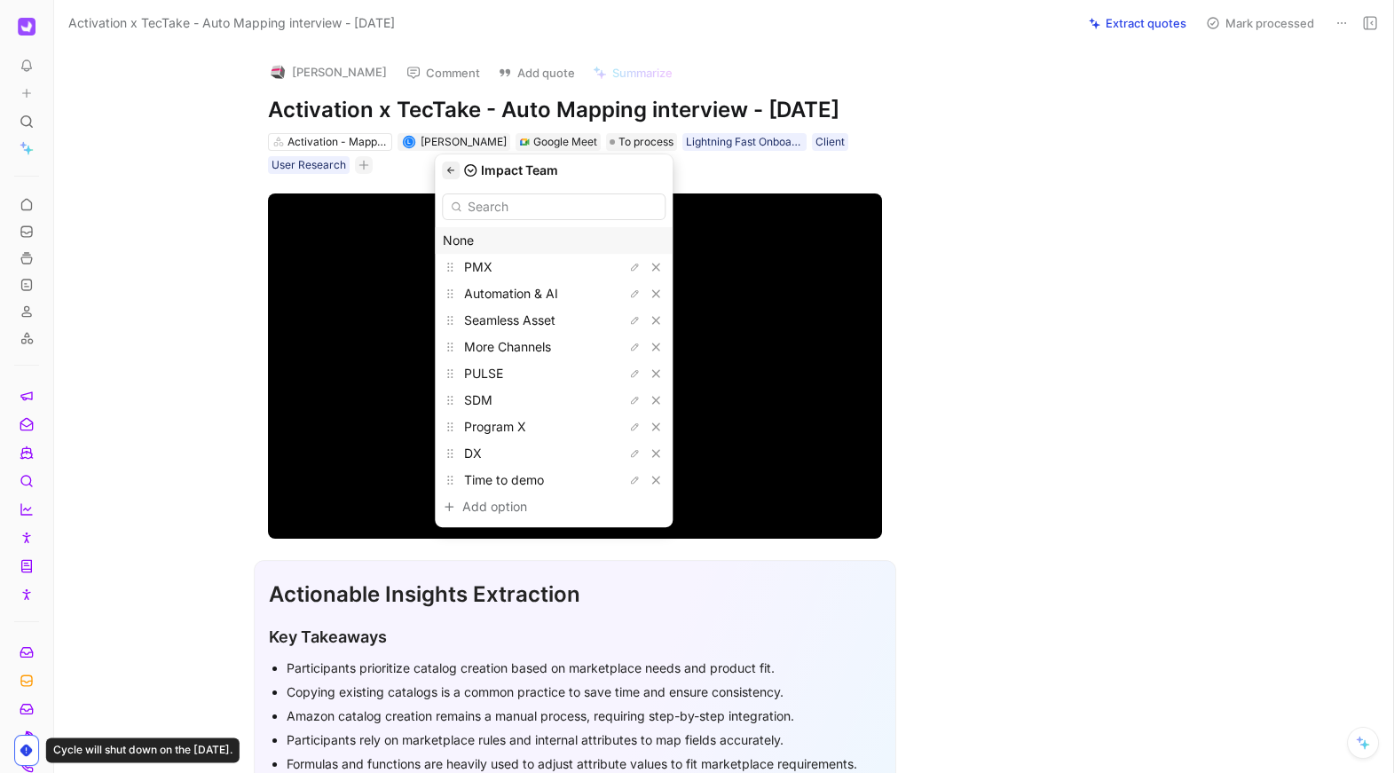
click at [460, 176] on button "button" at bounding box center [451, 171] width 18 height 18
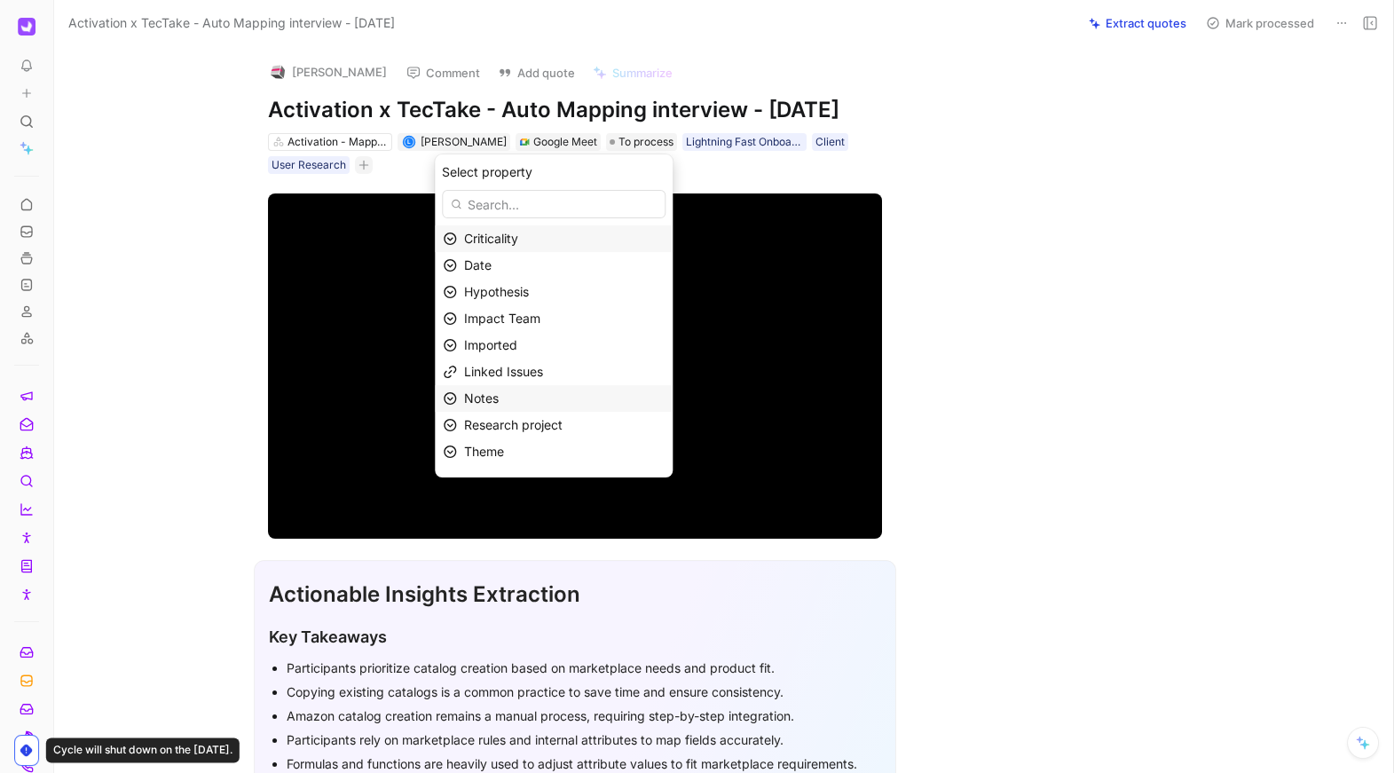
click at [540, 397] on div "Notes" at bounding box center [564, 398] width 201 height 21
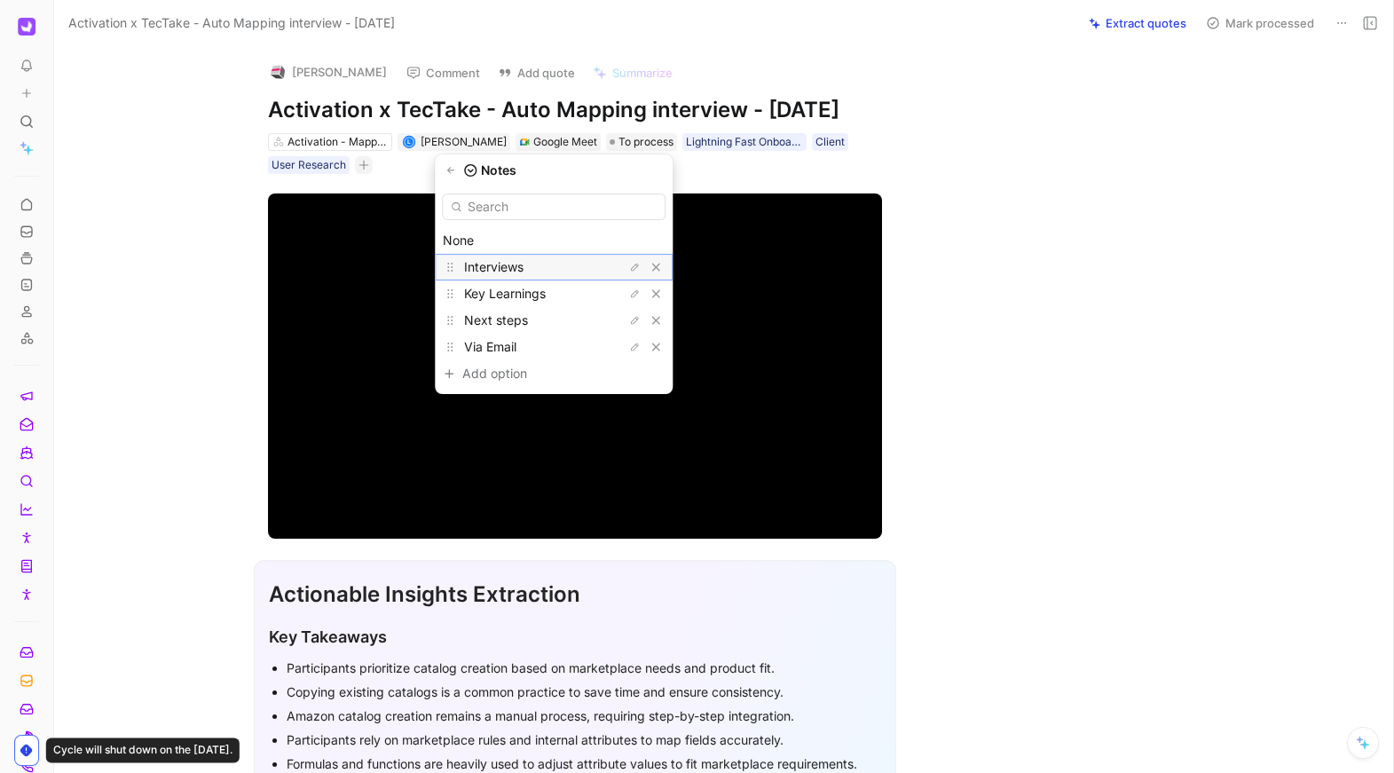
click at [524, 266] on span "Interviews" at bounding box center [493, 266] width 59 height 15
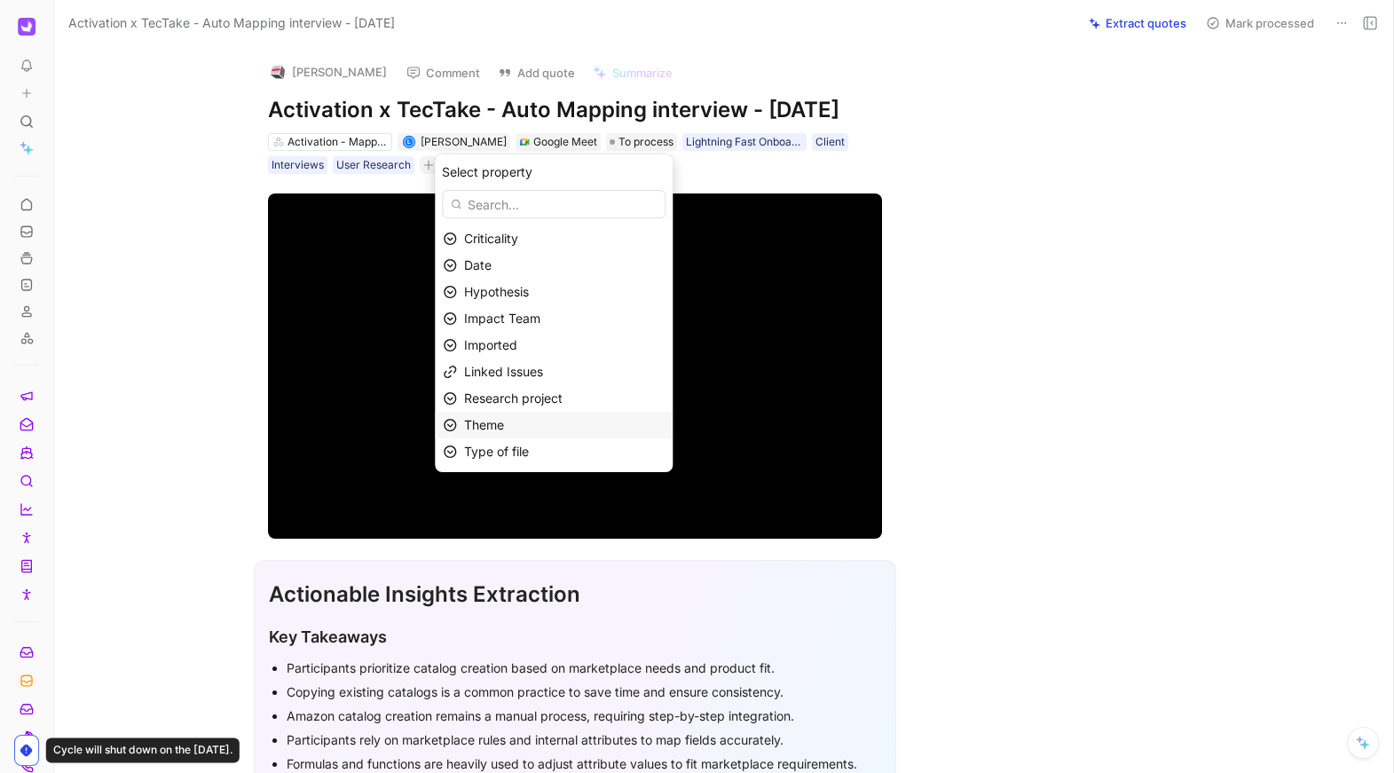
click at [504, 422] on span "Theme" at bounding box center [484, 424] width 40 height 15
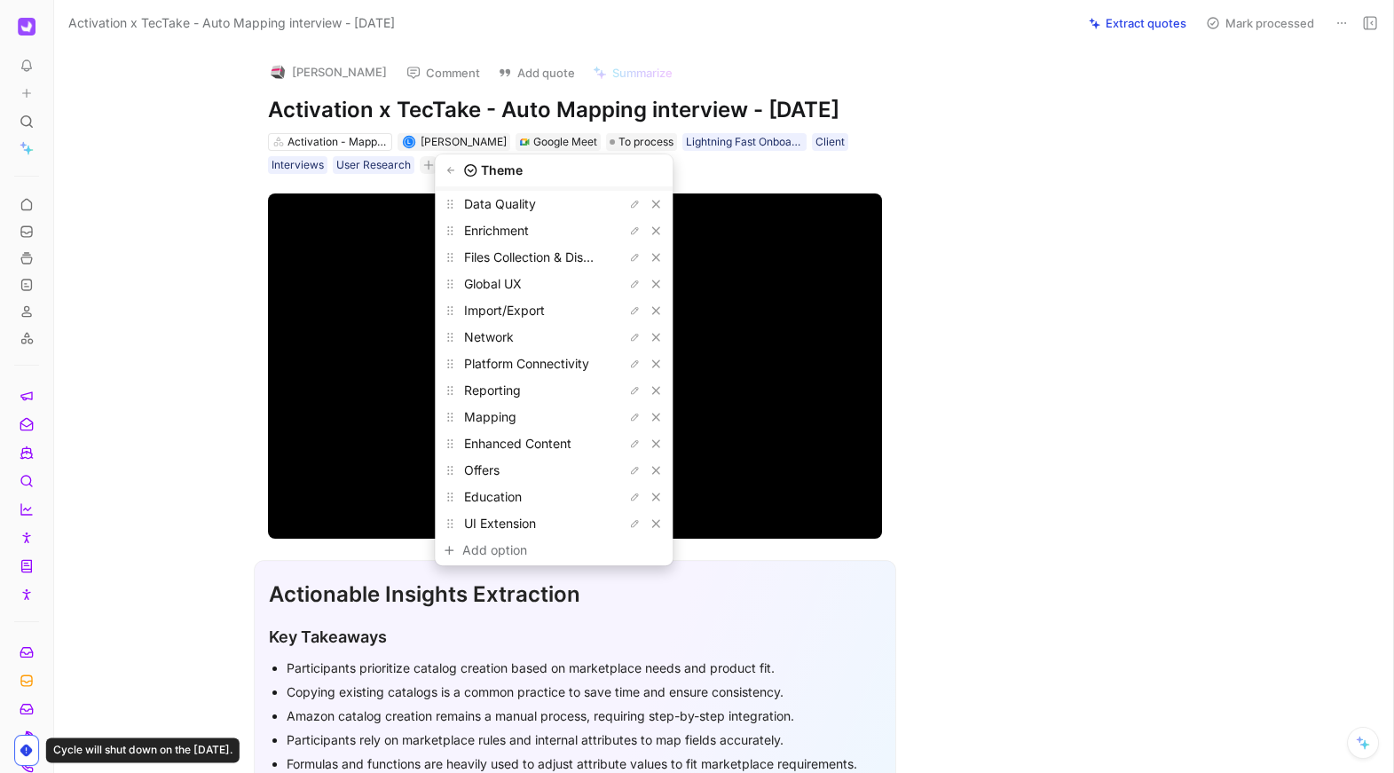
scroll to position [254, 0]
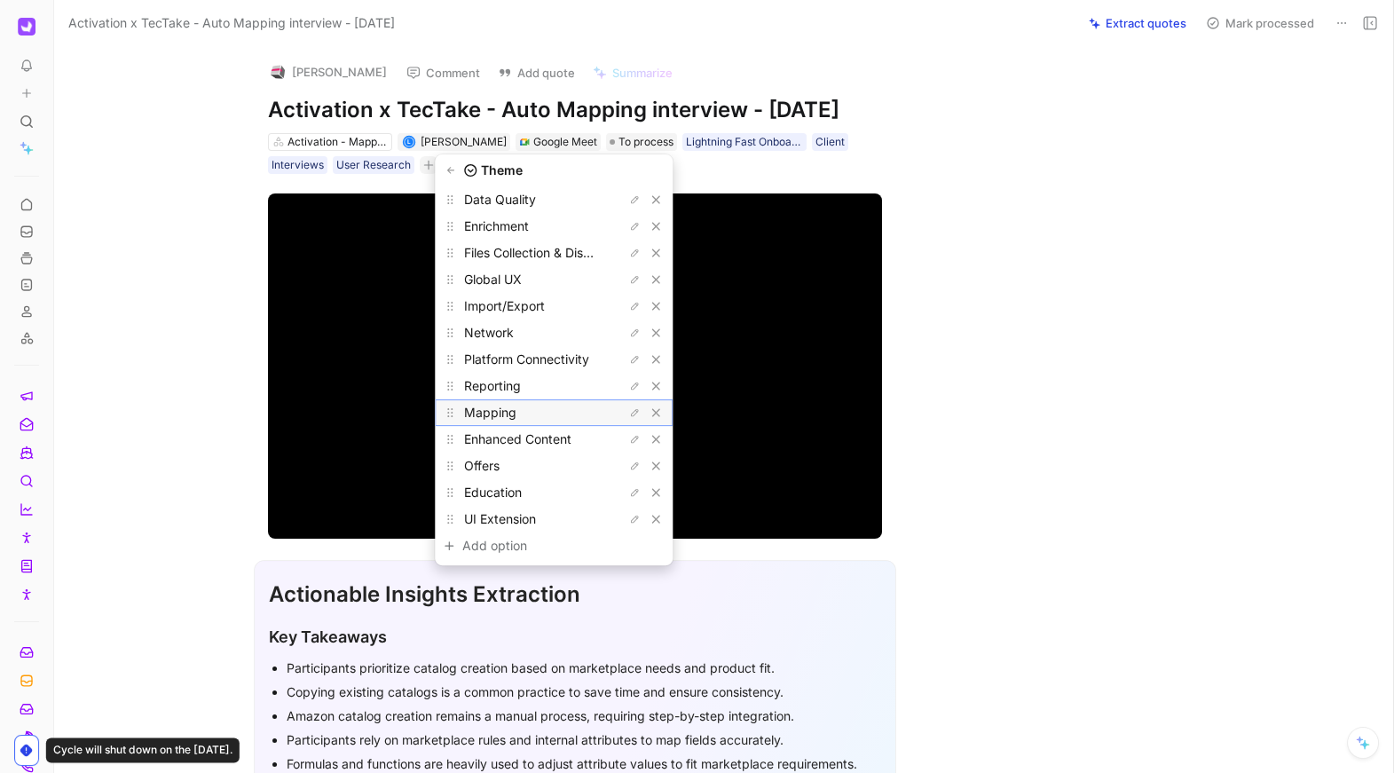
click at [516, 415] on span "Mapping" at bounding box center [490, 412] width 52 height 15
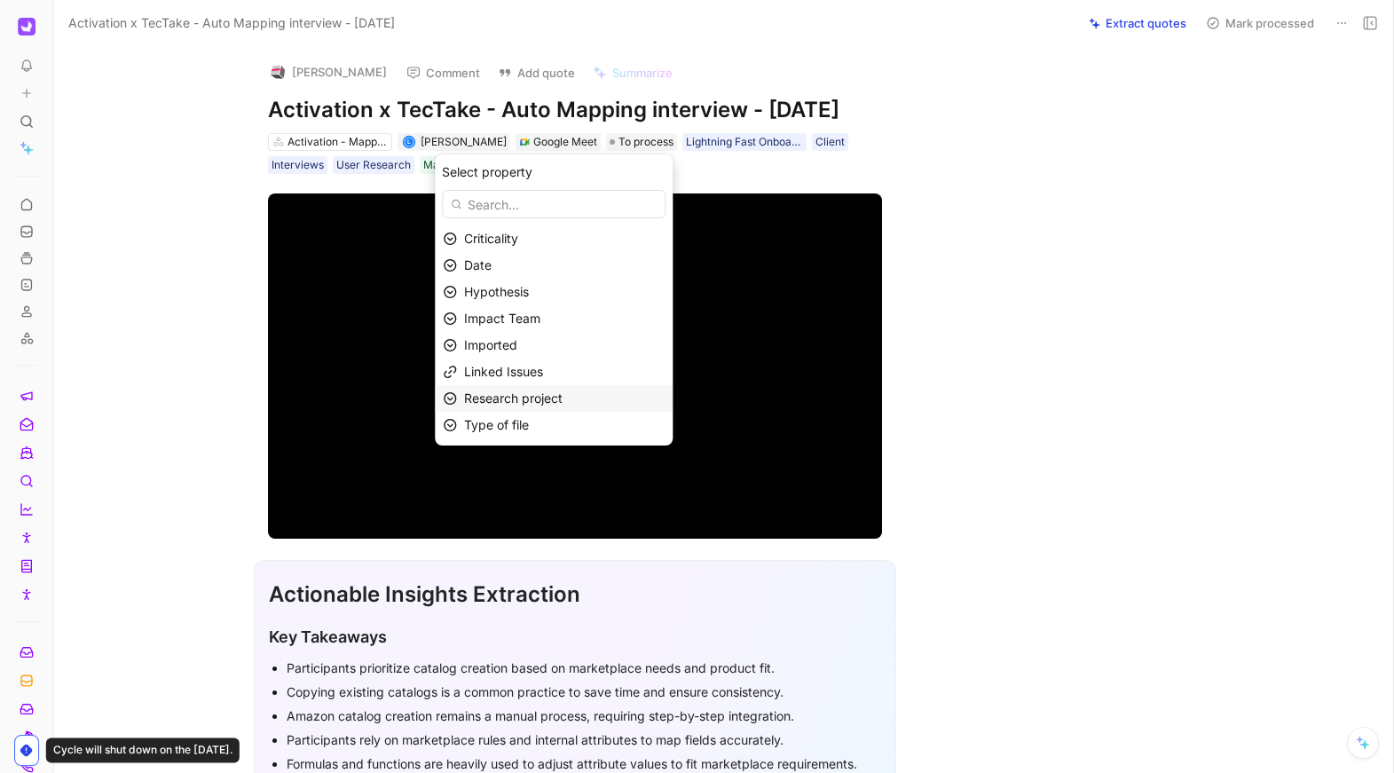
click at [527, 398] on span "Research project" at bounding box center [513, 397] width 99 height 15
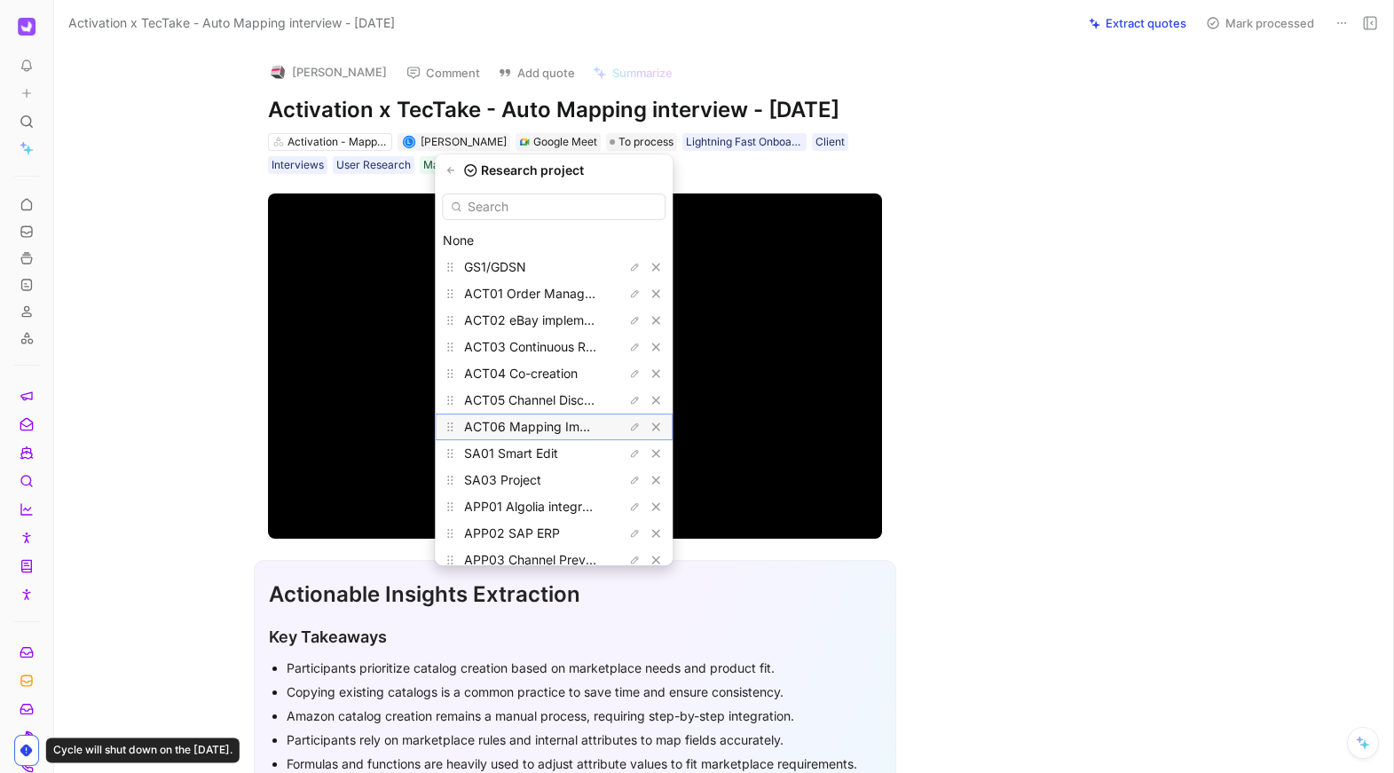
click at [548, 420] on span "ACT06 Mapping Improvements" at bounding box center [556, 426] width 185 height 15
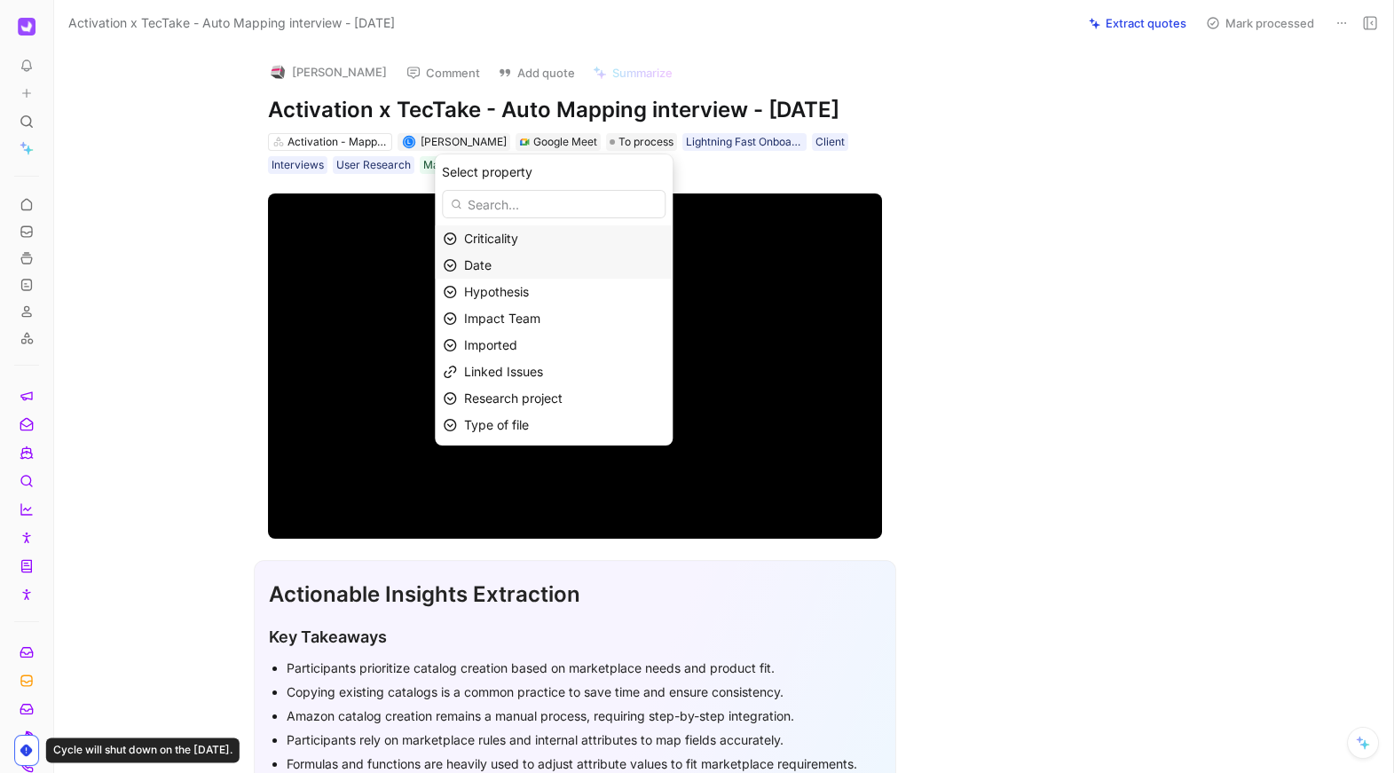
click at [533, 257] on div "Date" at bounding box center [564, 265] width 201 height 21
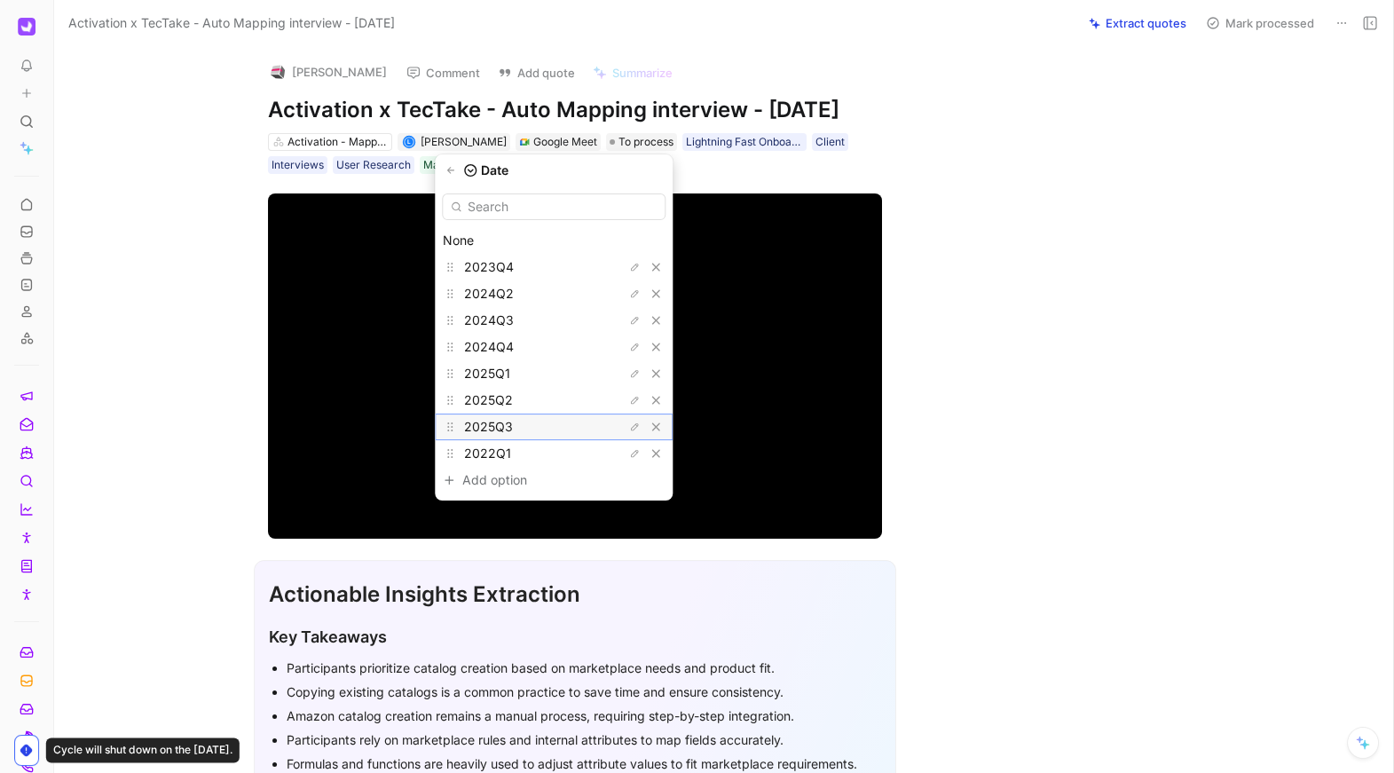
click at [524, 429] on div "2025Q3" at bounding box center [530, 426] width 133 height 21
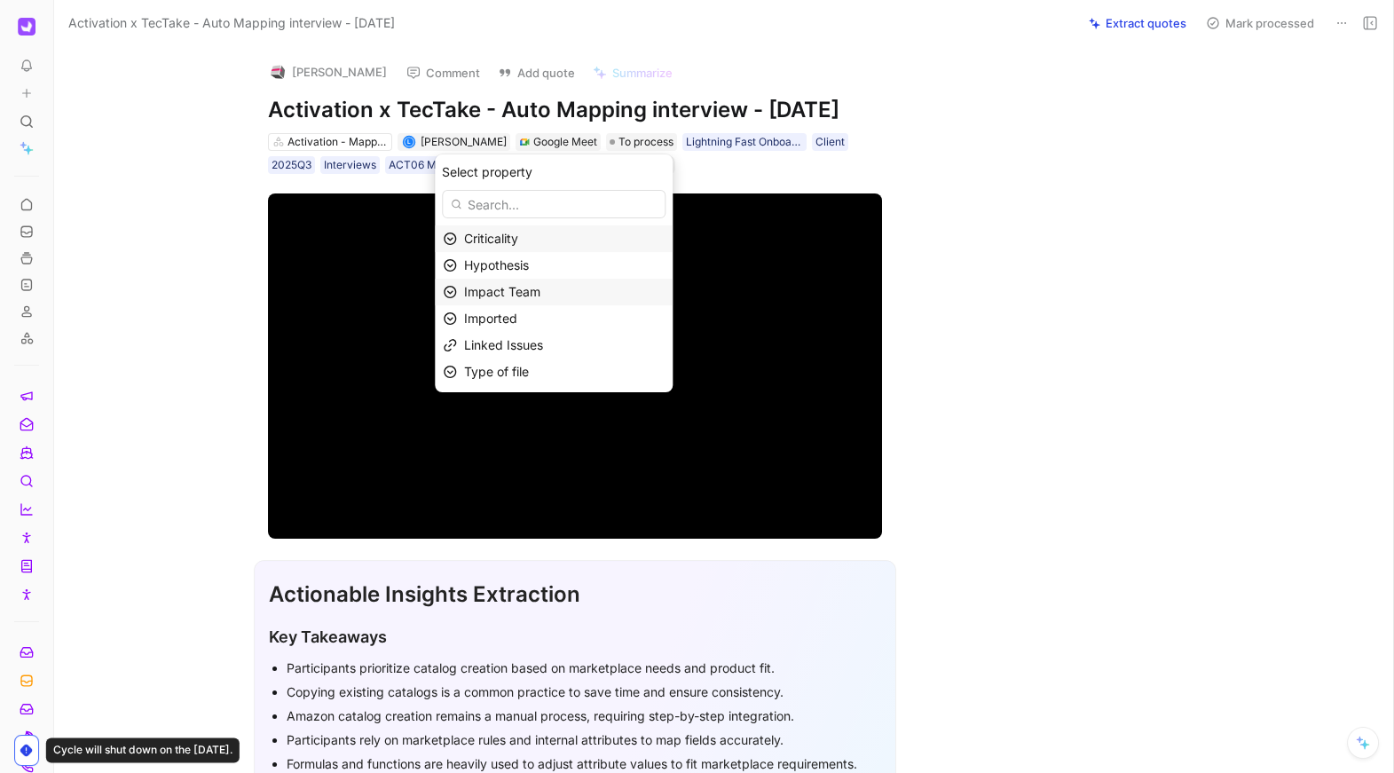
click at [532, 296] on span "Impact Team" at bounding box center [502, 291] width 76 height 15
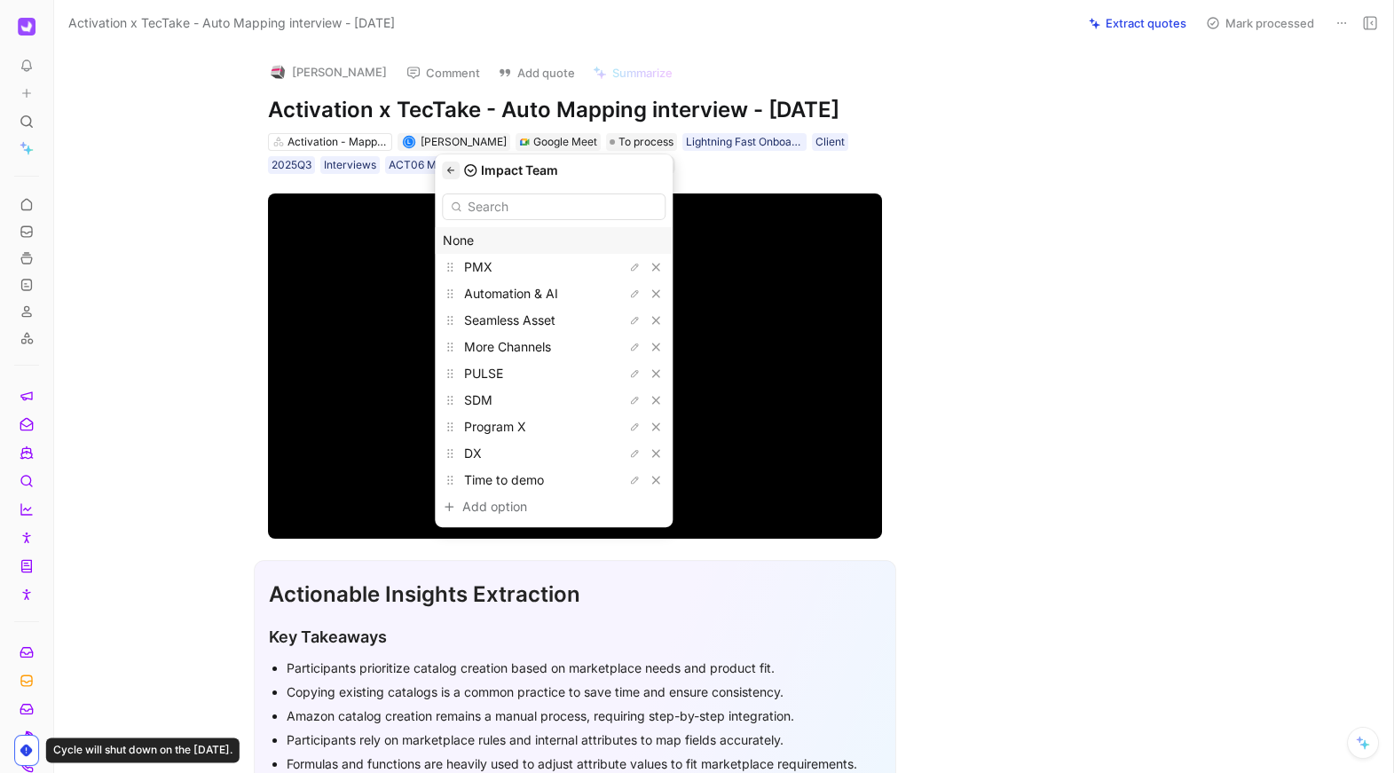
click at [460, 171] on button "button" at bounding box center [451, 171] width 18 height 18
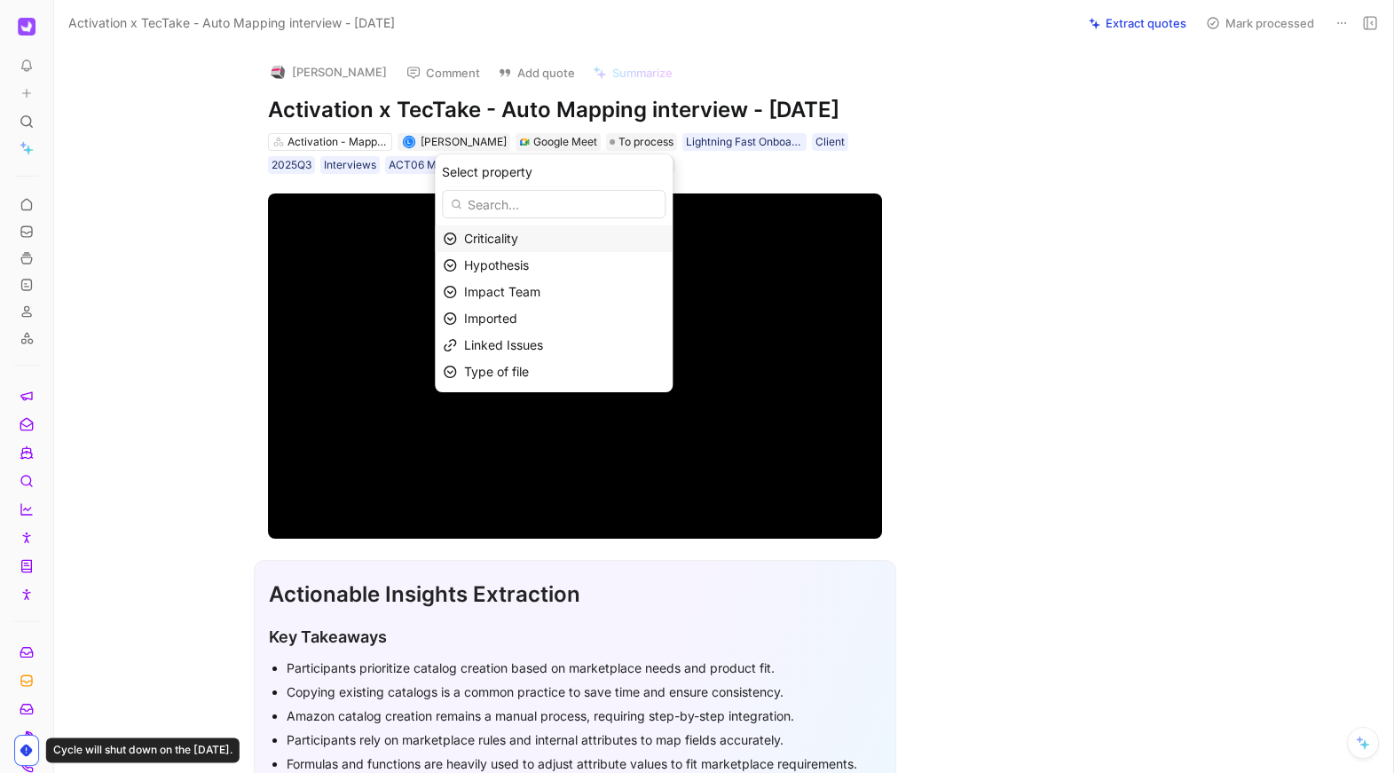
click at [500, 240] on span "Criticality" at bounding box center [491, 238] width 54 height 15
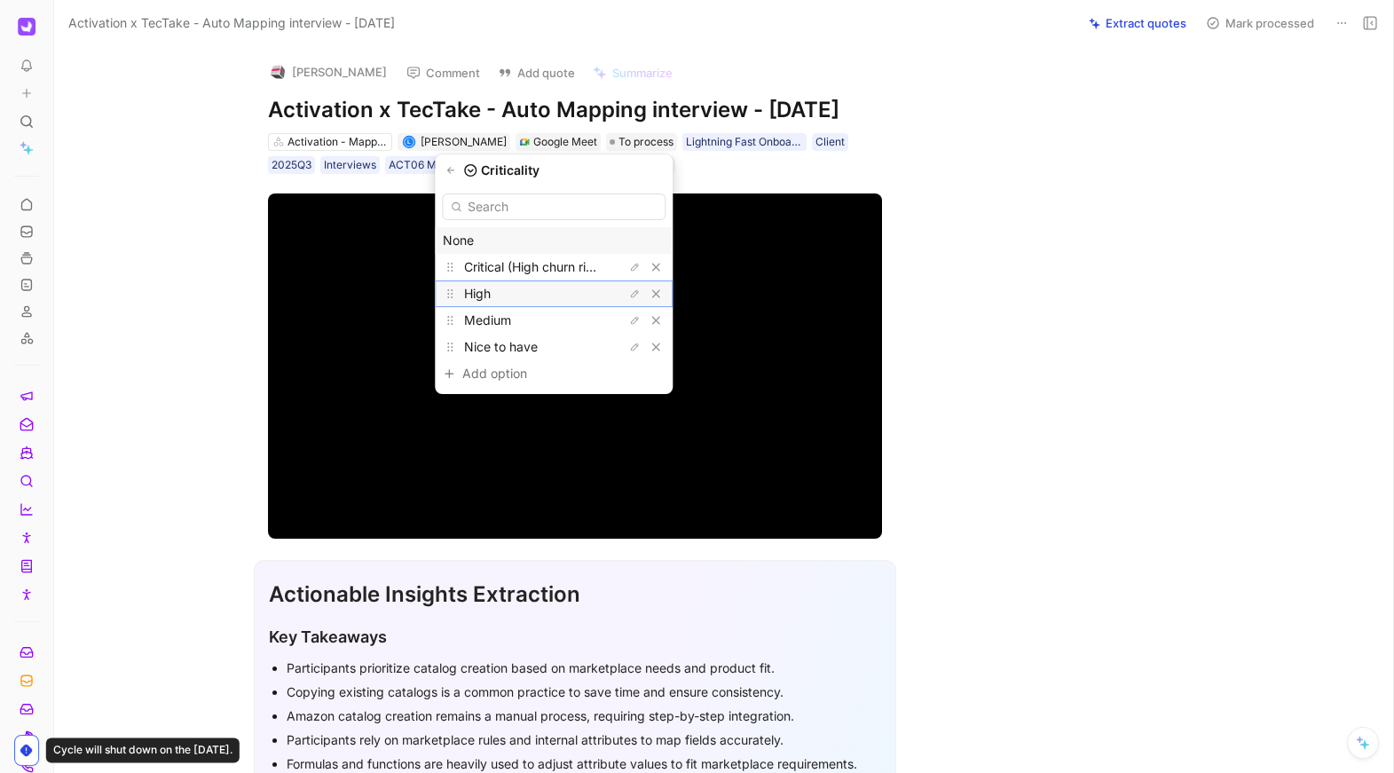
click at [508, 298] on div "High" at bounding box center [530, 293] width 133 height 21
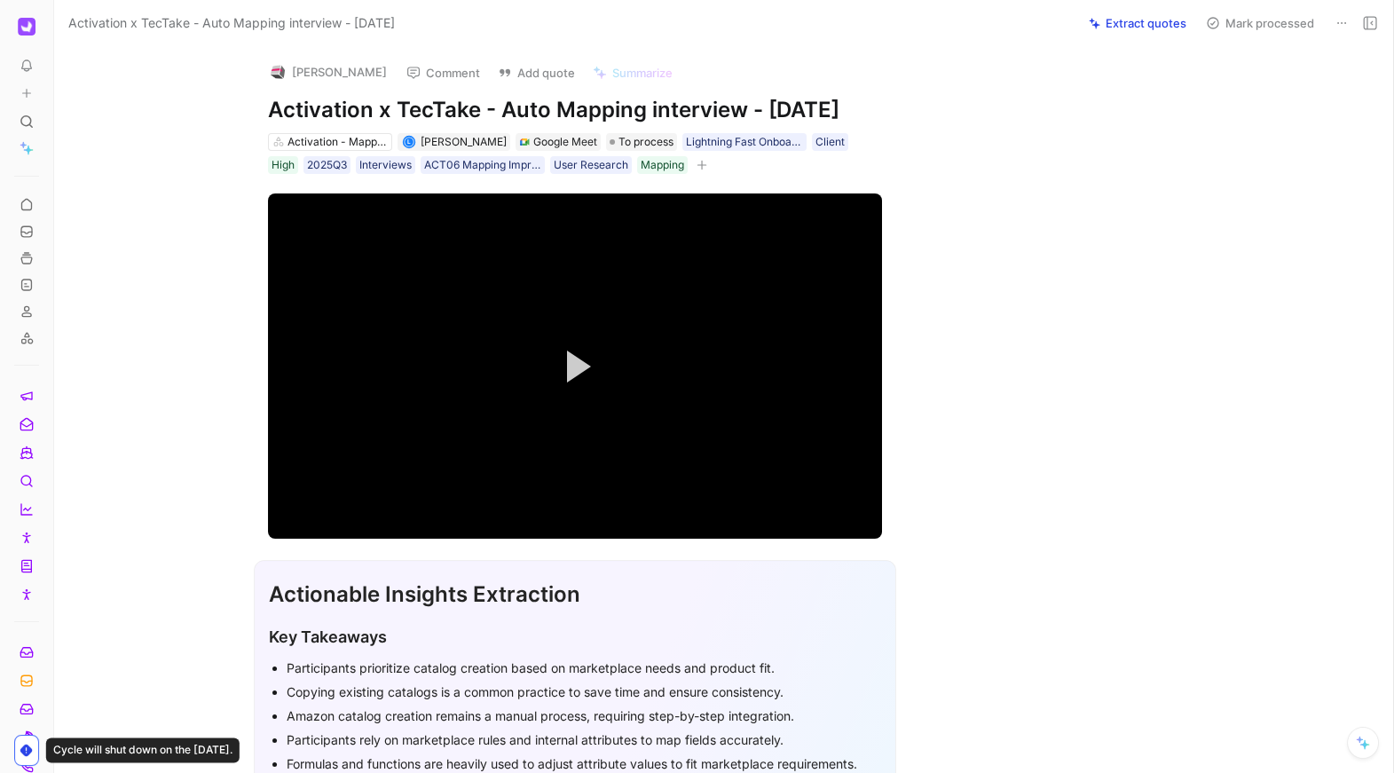
click at [1166, 14] on button "Extract quotes" at bounding box center [1138, 23] width 114 height 25
